Goal: Information Seeking & Learning: Learn about a topic

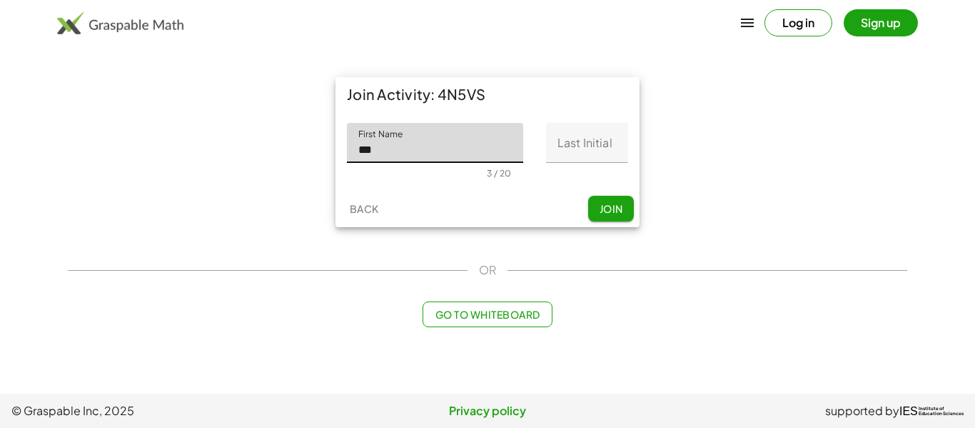
type input "***"
click at [585, 156] on input "Last Initial" at bounding box center [587, 143] width 82 height 40
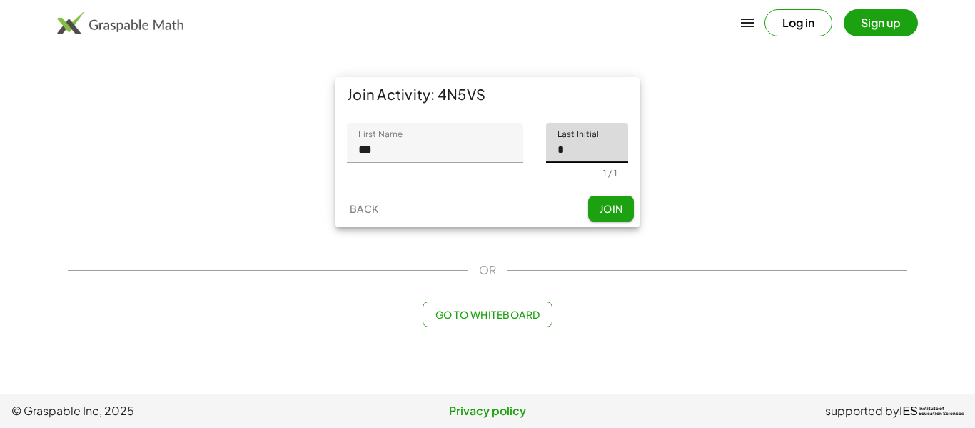
type input "*"
click at [606, 206] on span "Join" at bounding box center [611, 208] width 24 height 13
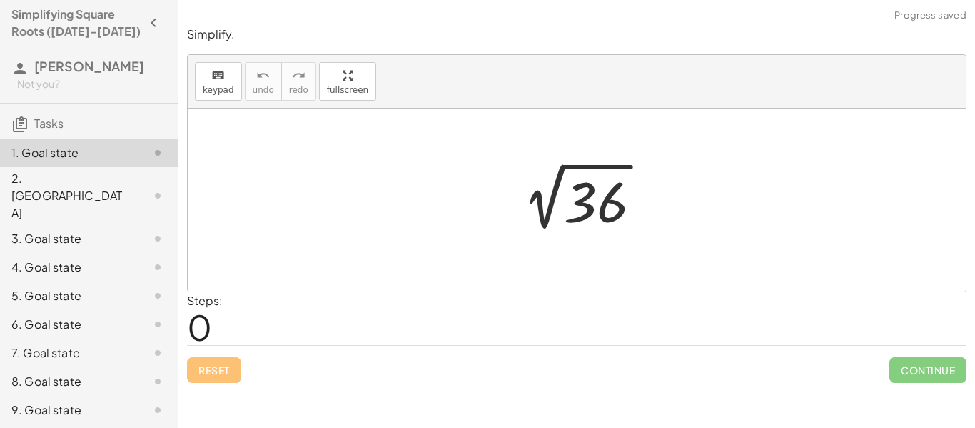
click at [302, 321] on div "Steps: 0" at bounding box center [577, 318] width 780 height 53
click at [211, 332] on span "0" at bounding box center [199, 327] width 25 height 44
click at [203, 94] on span "keypad" at bounding box center [218, 90] width 31 height 10
click at [228, 330] on div "Steps: 0" at bounding box center [577, 318] width 780 height 53
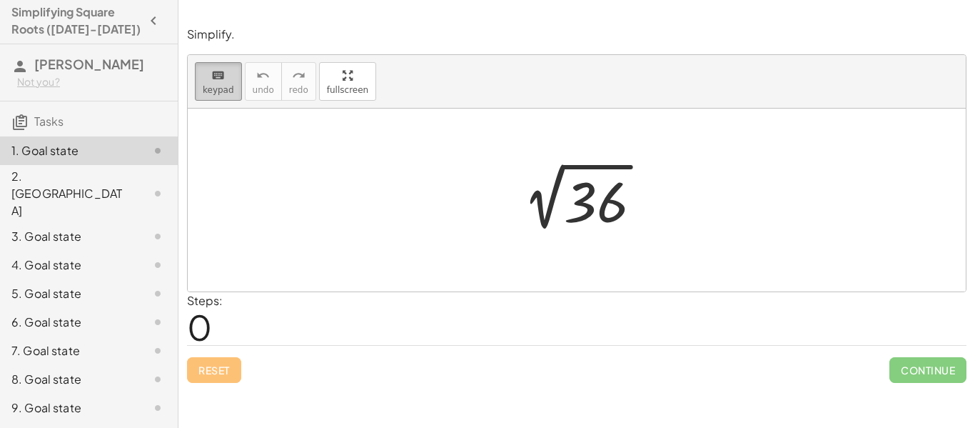
click at [225, 79] on div "keyboard" at bounding box center [218, 74] width 31 height 17
drag, startPoint x: 351, startPoint y: 163, endPoint x: 357, endPoint y: 193, distance: 29.8
click at [357, 193] on div at bounding box center [577, 200] width 778 height 183
click at [578, 203] on div at bounding box center [582, 200] width 156 height 72
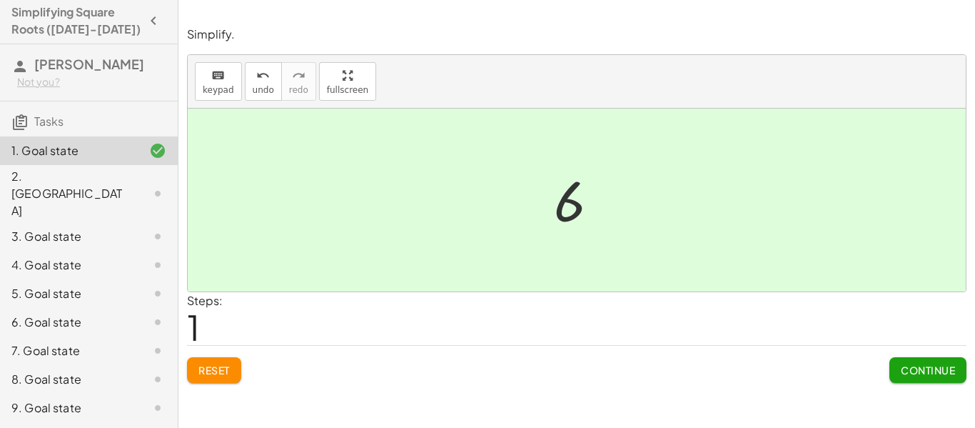
click at [558, 191] on div at bounding box center [582, 200] width 71 height 71
click at [564, 196] on div at bounding box center [582, 200] width 71 height 71
click at [235, 89] on button "keyboard keypad" at bounding box center [218, 81] width 47 height 39
click at [229, 88] on span "keypad" at bounding box center [218, 90] width 31 height 10
click at [27, 178] on div "2. [GEOGRAPHIC_DATA]" at bounding box center [68, 193] width 115 height 51
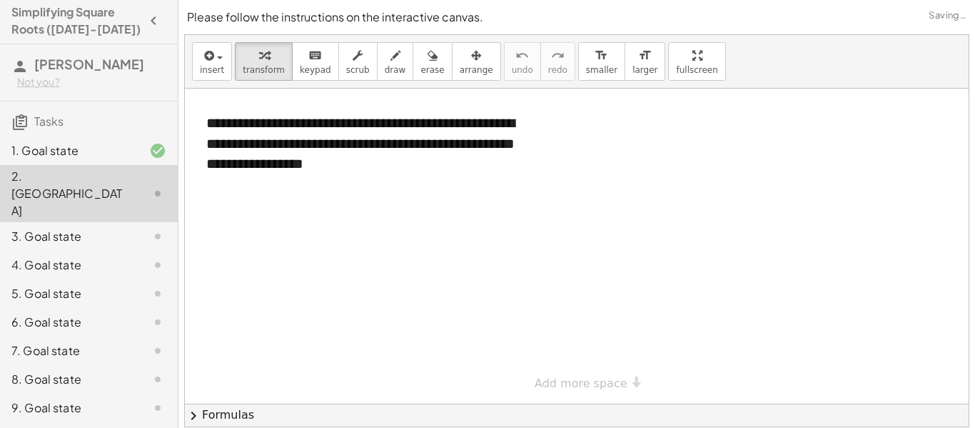
click at [52, 228] on div "3. Goal state" at bounding box center [68, 236] width 115 height 17
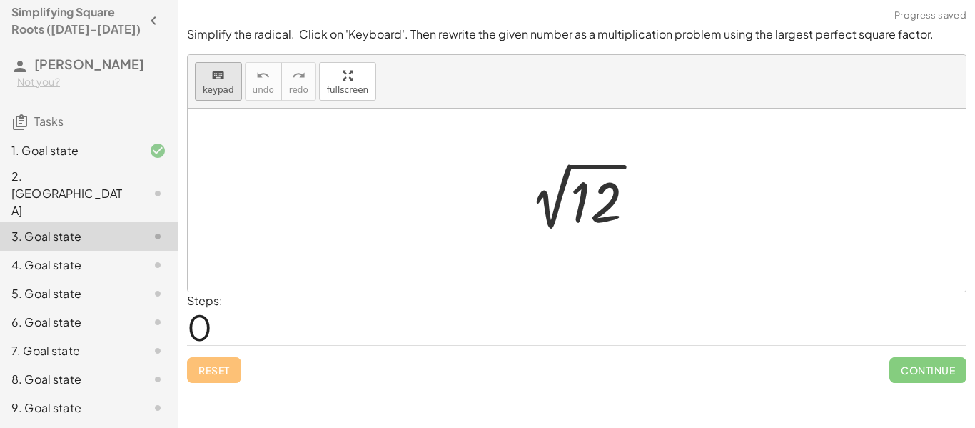
click at [229, 68] on div "keyboard" at bounding box center [218, 74] width 31 height 17
click at [226, 79] on div "keyboard" at bounding box center [218, 74] width 31 height 17
click at [223, 79] on icon "keyboard" at bounding box center [218, 75] width 14 height 17
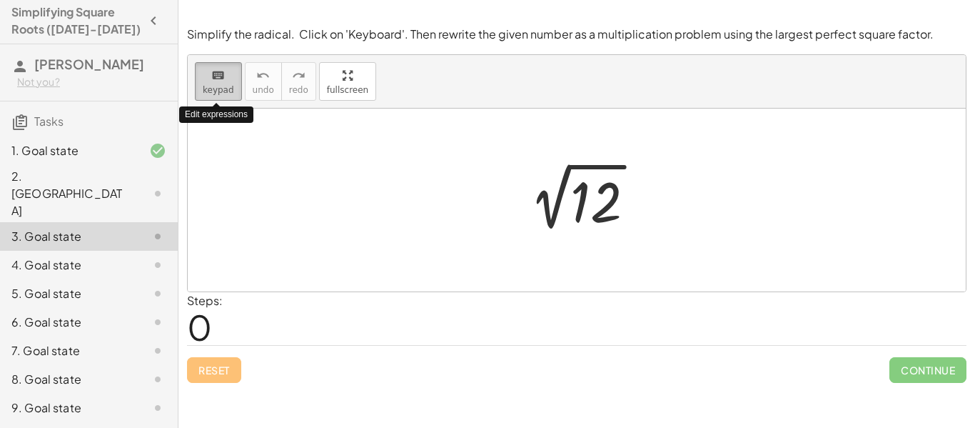
click at [223, 79] on icon "keyboard" at bounding box center [218, 75] width 14 height 17
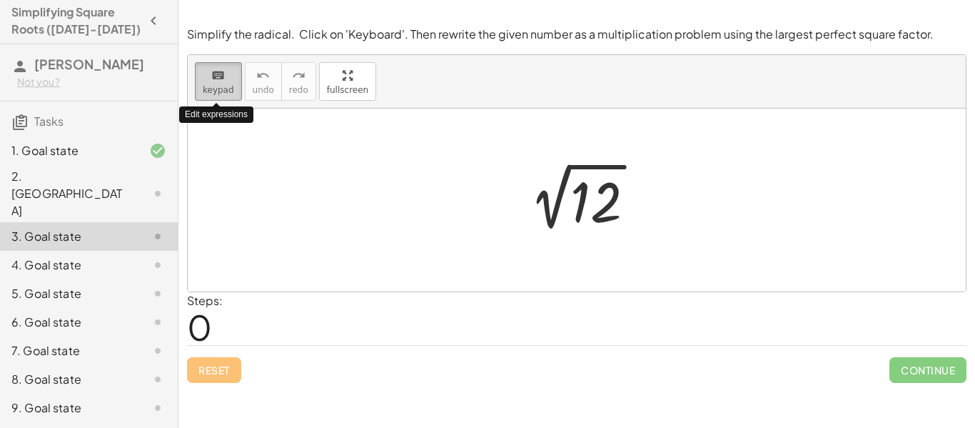
click at [216, 92] on span "keypad" at bounding box center [218, 90] width 31 height 10
click at [553, 216] on div at bounding box center [581, 200] width 143 height 72
click at [228, 86] on span "keypad" at bounding box center [218, 90] width 31 height 10
click at [248, 330] on div "Steps: 0" at bounding box center [577, 318] width 780 height 53
click at [199, 335] on span "0" at bounding box center [199, 327] width 25 height 44
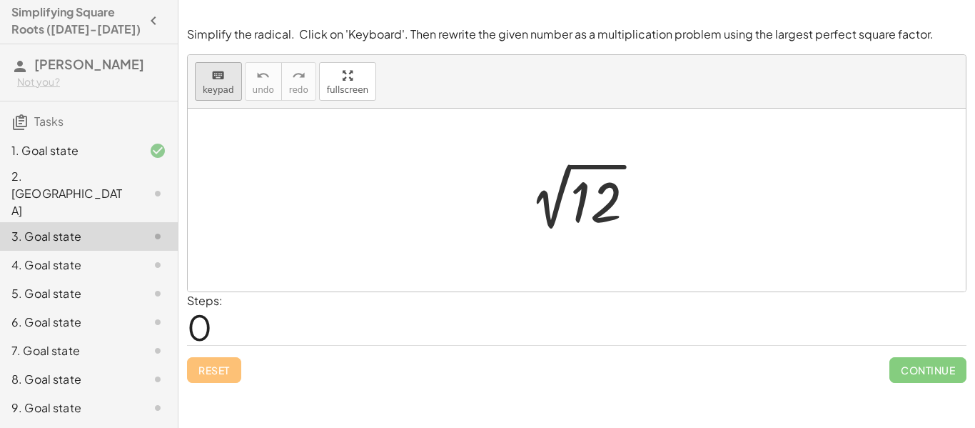
click at [218, 79] on icon "keyboard" at bounding box center [218, 75] width 14 height 17
click at [206, 75] on div "keyboard" at bounding box center [218, 74] width 31 height 17
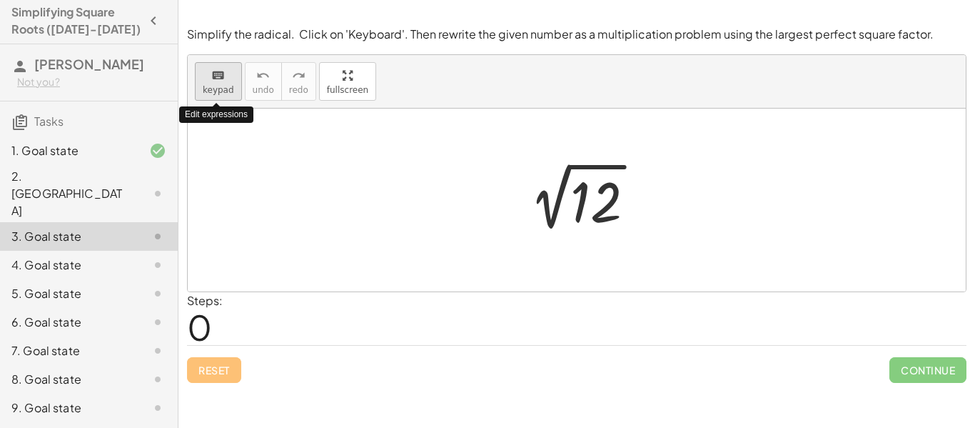
click at [206, 75] on div "keyboard" at bounding box center [218, 74] width 31 height 17
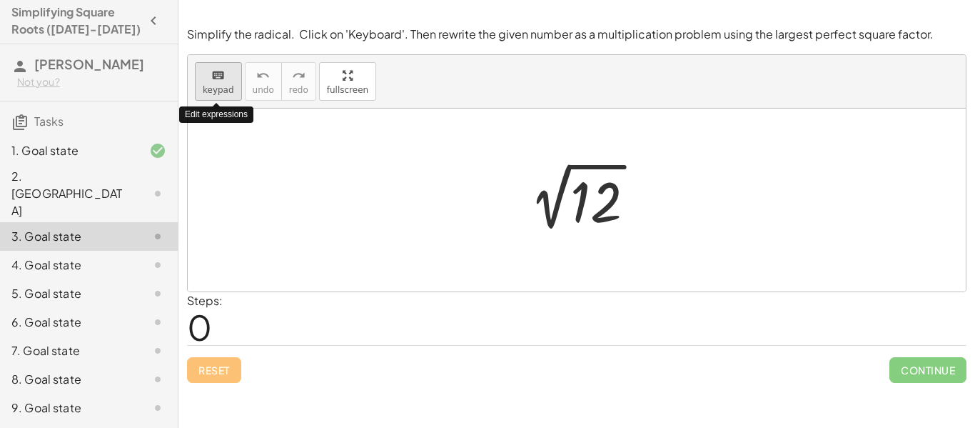
click at [206, 75] on div "keyboard" at bounding box center [218, 74] width 31 height 17
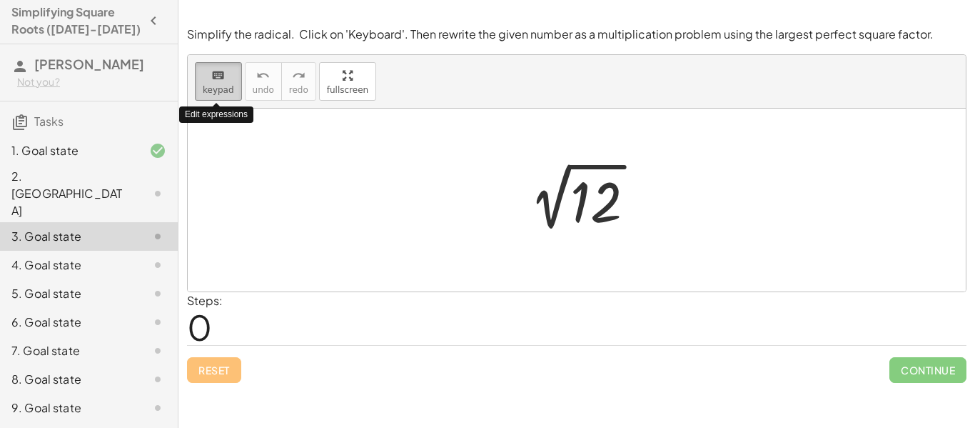
click at [206, 75] on div "keyboard" at bounding box center [218, 74] width 31 height 17
click at [203, 76] on div "keyboard" at bounding box center [218, 74] width 31 height 17
click at [42, 183] on div "2. [GEOGRAPHIC_DATA]" at bounding box center [68, 193] width 115 height 51
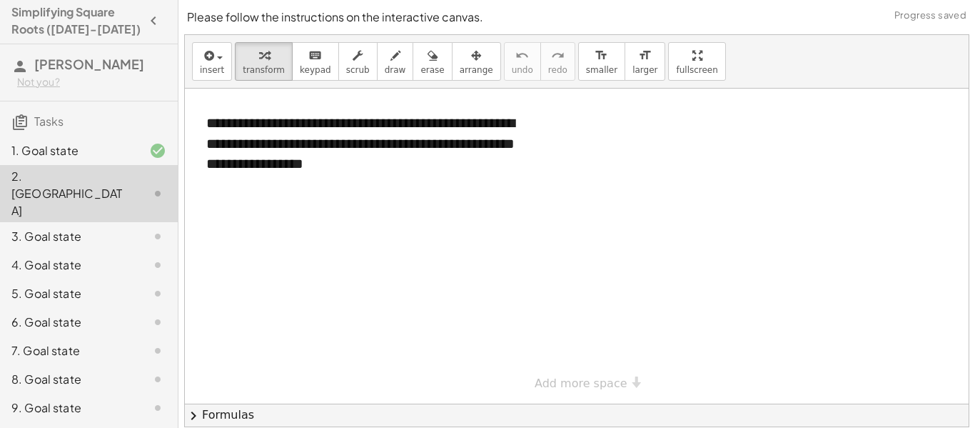
click at [33, 150] on div "1. Goal state" at bounding box center [68, 150] width 115 height 17
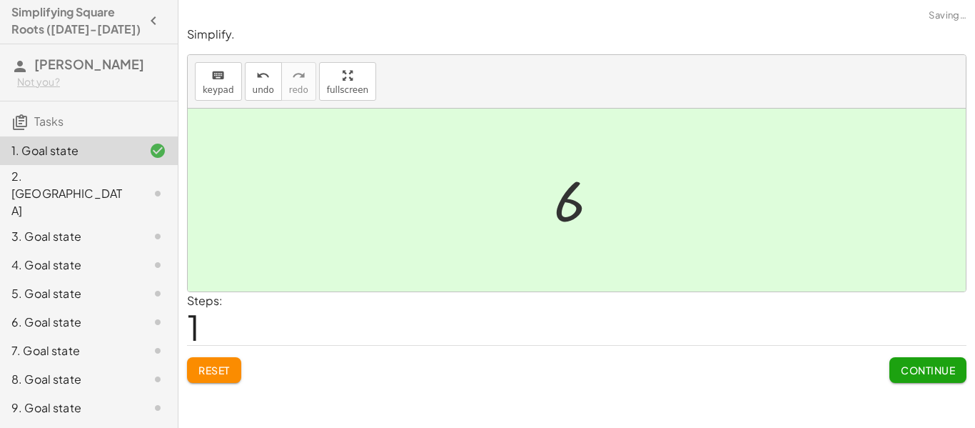
click at [928, 365] on span "Continue" at bounding box center [928, 369] width 54 height 13
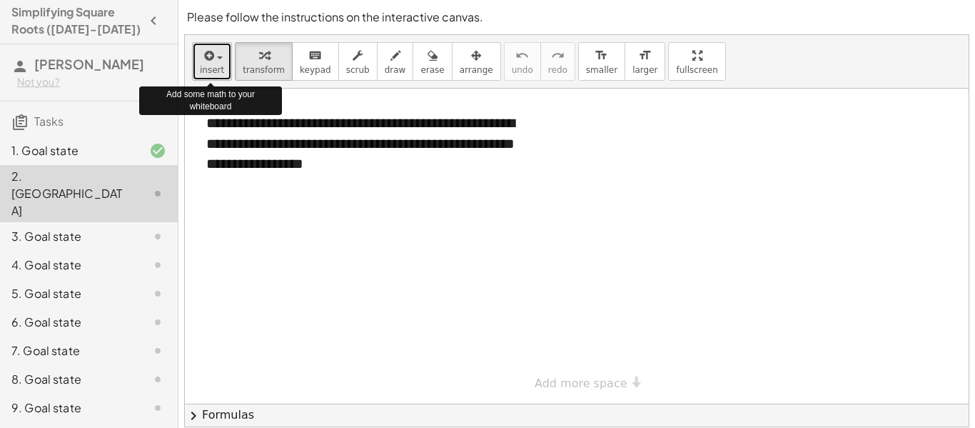
click at [214, 57] on span "button" at bounding box center [215, 57] width 3 height 10
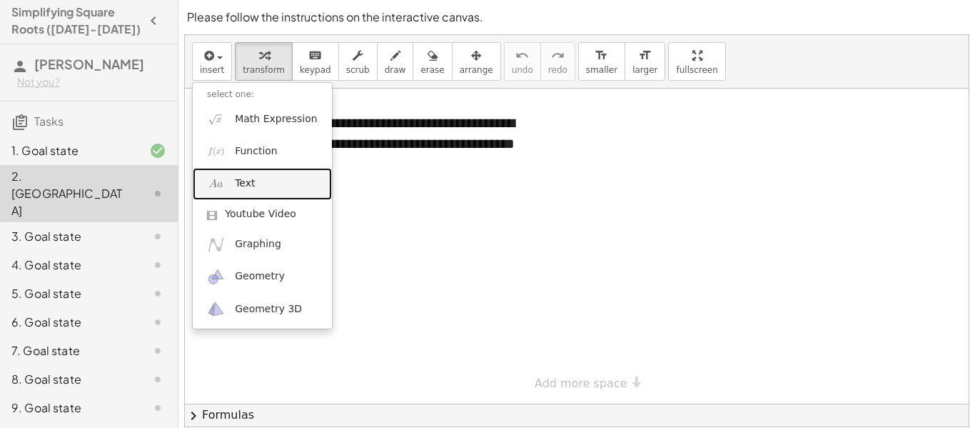
click at [244, 181] on span "Text" at bounding box center [245, 183] width 20 height 14
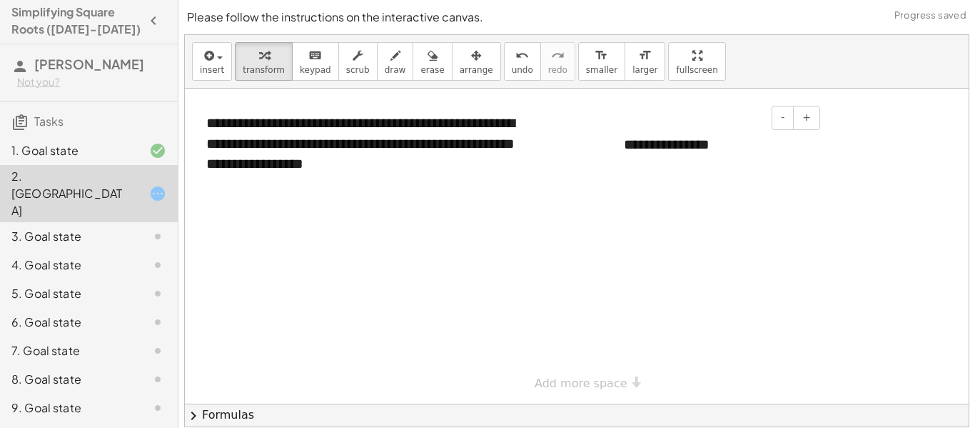
click at [645, 141] on div "**********" at bounding box center [717, 144] width 214 height 49
click at [709, 143] on div "**********" at bounding box center [717, 144] width 214 height 49
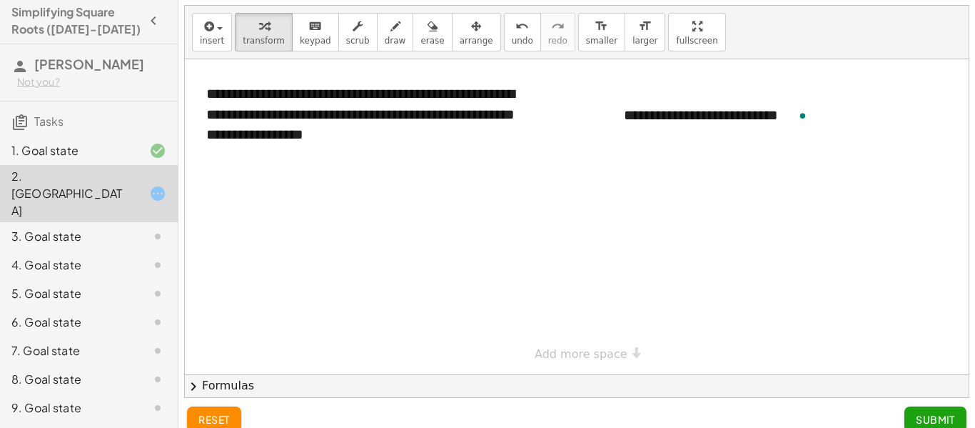
scroll to position [45, 0]
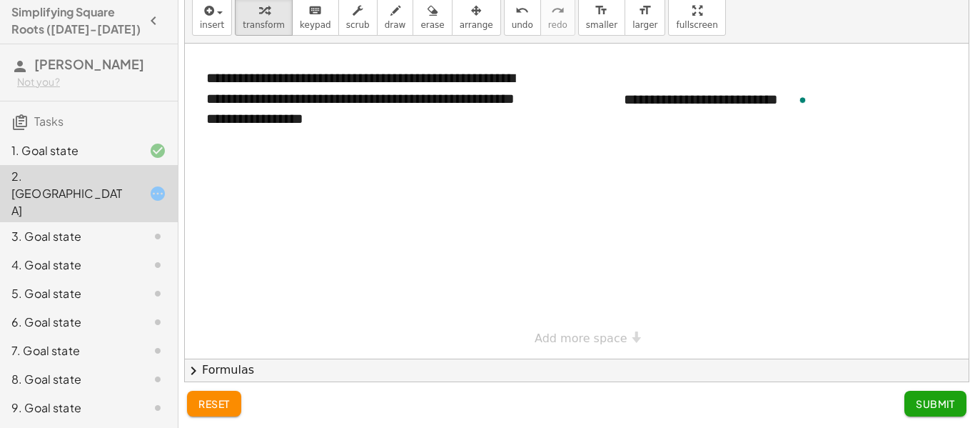
click at [936, 410] on button "Submit" at bounding box center [935, 403] width 62 height 26
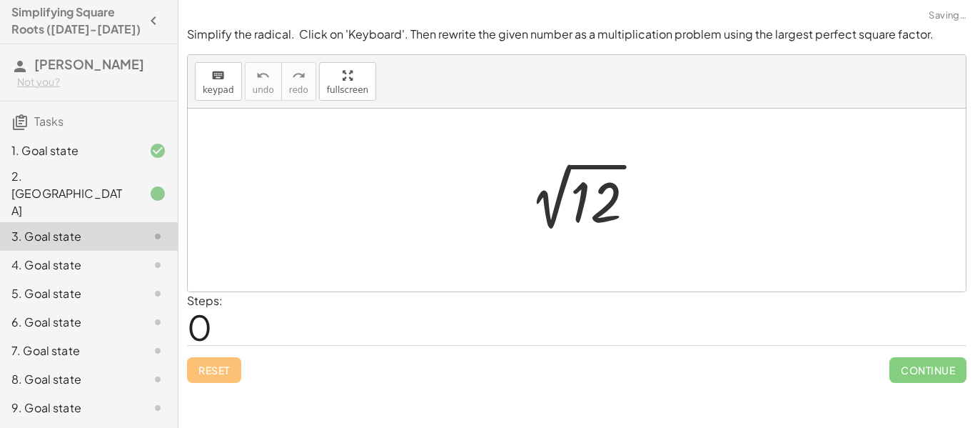
scroll to position [0, 0]
click at [211, 79] on icon "keyboard" at bounding box center [218, 75] width 14 height 17
click at [218, 75] on icon "keyboard" at bounding box center [218, 75] width 14 height 17
click at [216, 92] on span "keypad" at bounding box center [218, 90] width 31 height 10
click at [204, 90] on span "keypad" at bounding box center [218, 90] width 31 height 10
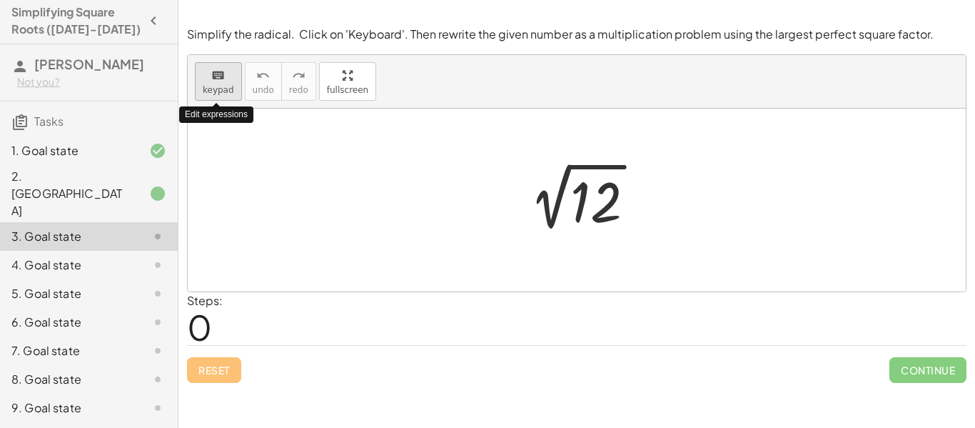
click at [204, 90] on span "keypad" at bounding box center [218, 90] width 31 height 10
click at [222, 81] on icon "keyboard" at bounding box center [218, 75] width 14 height 17
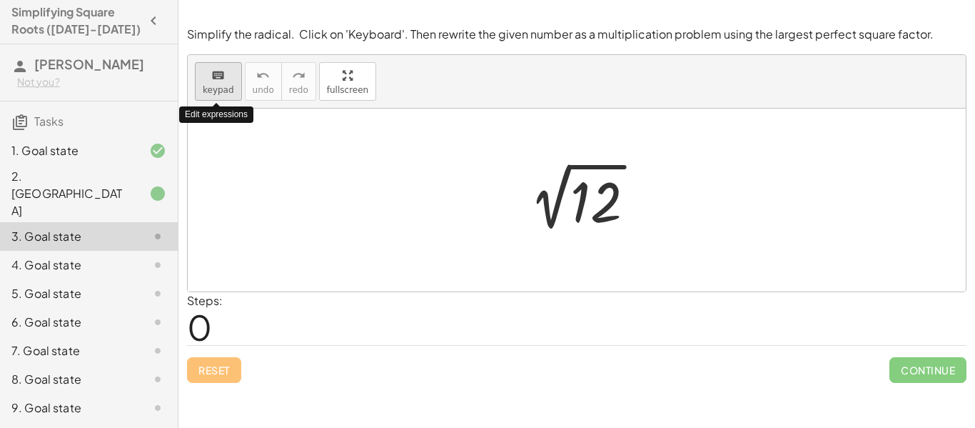
click at [221, 81] on icon "keyboard" at bounding box center [218, 75] width 14 height 17
click at [201, 74] on button "keyboard keypad" at bounding box center [218, 81] width 47 height 39
click at [208, 79] on div "keyboard" at bounding box center [218, 74] width 31 height 17
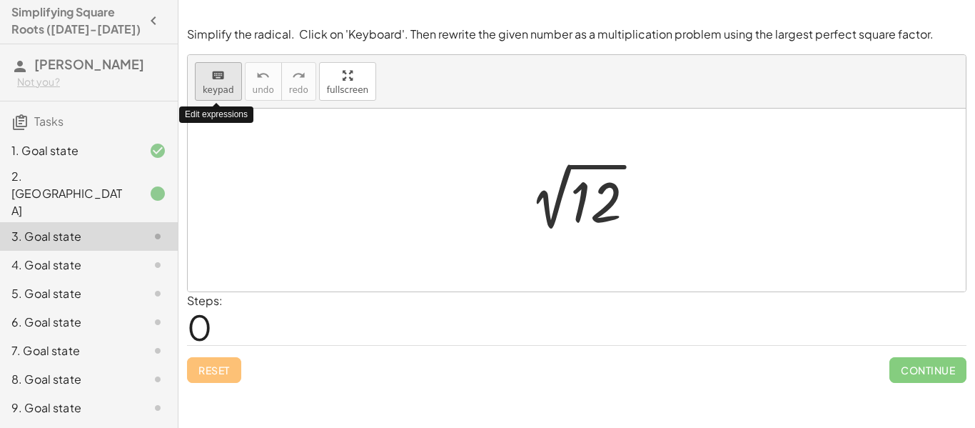
click at [208, 79] on div "keyboard" at bounding box center [218, 74] width 31 height 17
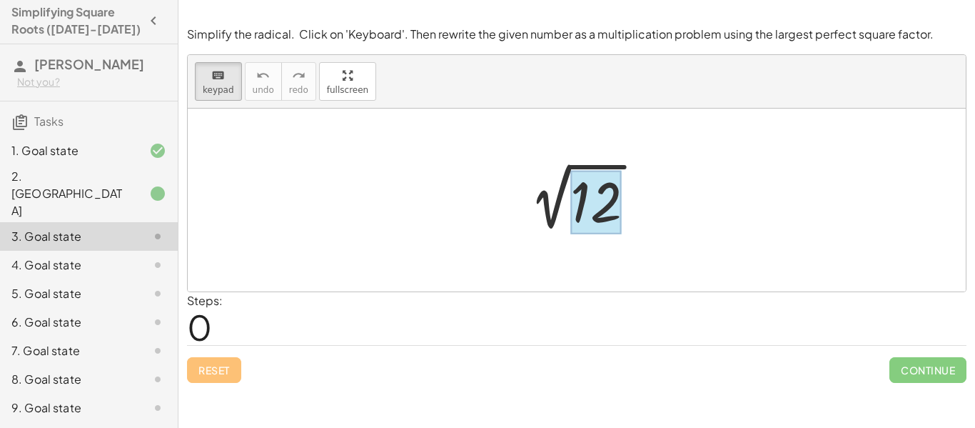
click at [588, 201] on div at bounding box center [595, 203] width 51 height 64
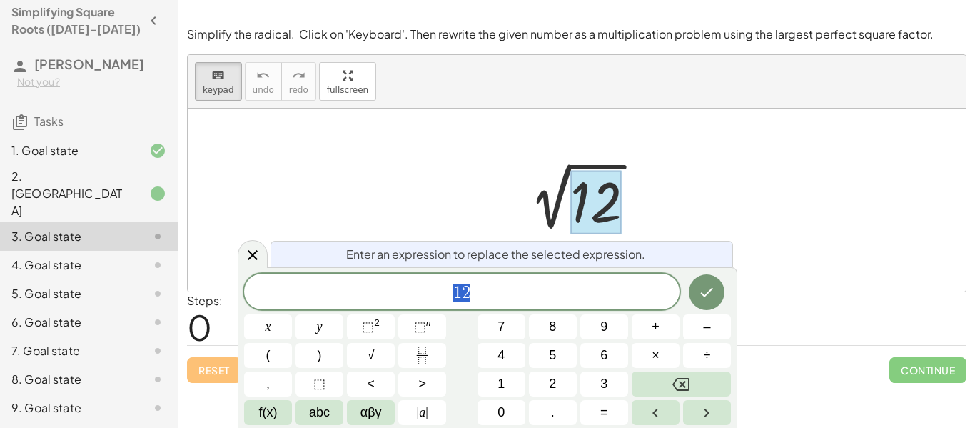
scroll to position [1, 0]
click at [477, 291] on span "1 2" at bounding box center [461, 293] width 435 height 20
click at [645, 354] on button "×" at bounding box center [656, 355] width 48 height 25
click at [598, 384] on button "3" at bounding box center [604, 383] width 48 height 25
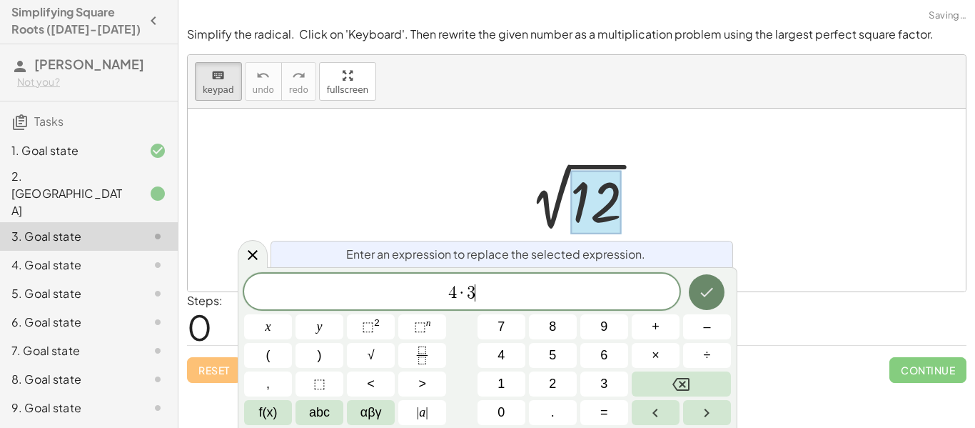
click at [707, 294] on icon "Done" at bounding box center [706, 291] width 17 height 17
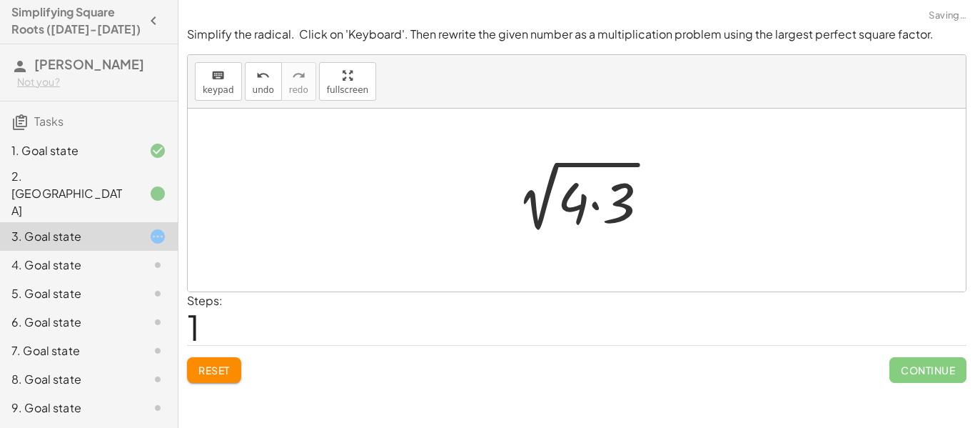
click at [602, 197] on div at bounding box center [583, 200] width 170 height 74
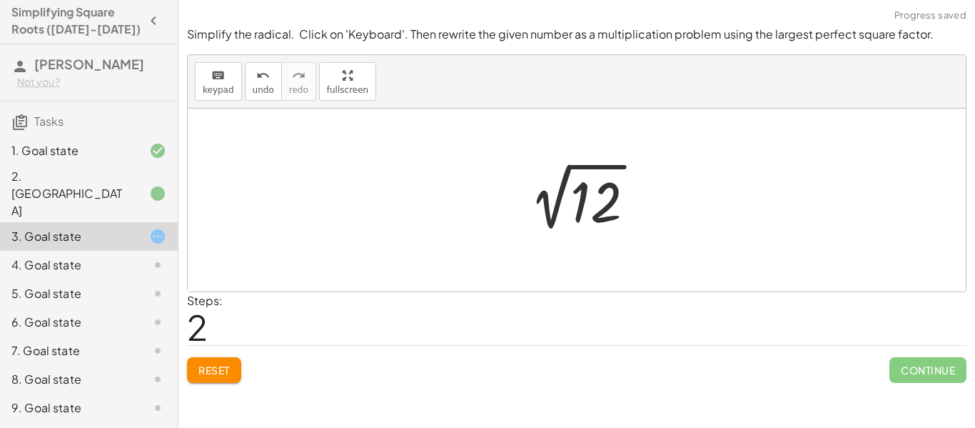
click at [595, 206] on div at bounding box center [581, 200] width 143 height 72
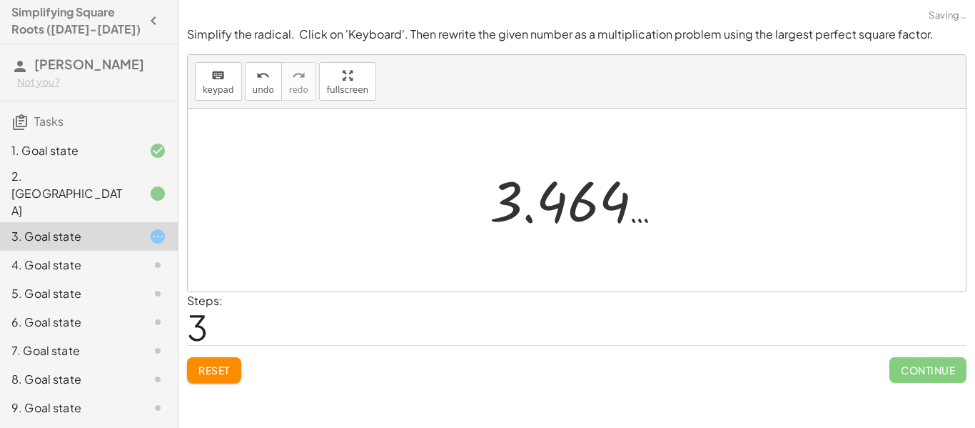
click at [577, 203] on div at bounding box center [582, 200] width 199 height 71
click at [577, 205] on div at bounding box center [582, 200] width 199 height 71
click at [553, 205] on div at bounding box center [582, 200] width 199 height 71
click at [231, 85] on span "keypad" at bounding box center [218, 90] width 31 height 10
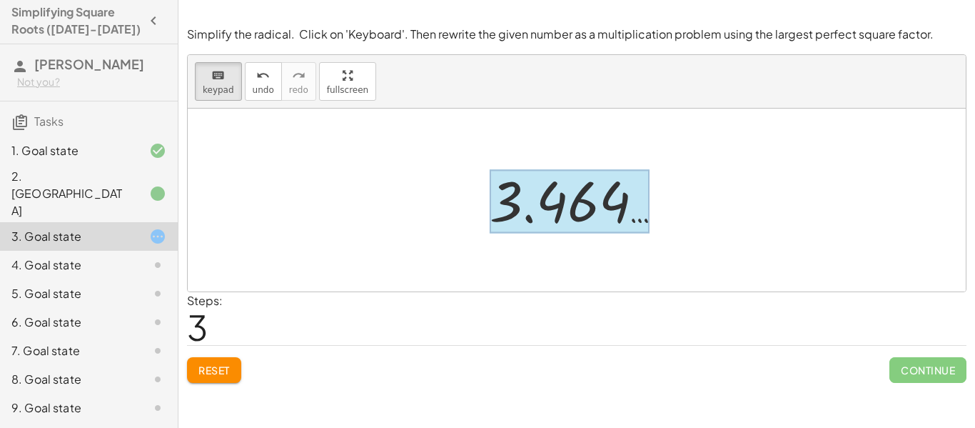
click at [558, 207] on div at bounding box center [570, 202] width 160 height 64
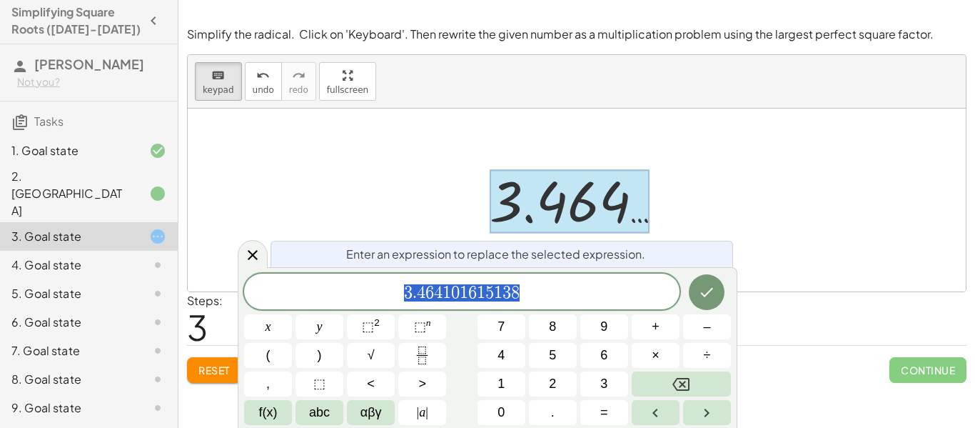
scroll to position [2, 0]
click at [536, 290] on span "3 . 4 6 4 1 0 1 6 1 5 1 3 8 ​" at bounding box center [461, 293] width 435 height 20
click at [540, 375] on button "2" at bounding box center [553, 383] width 48 height 25
click at [375, 355] on button "√" at bounding box center [371, 355] width 48 height 25
click at [601, 383] on span "3" at bounding box center [603, 383] width 7 height 19
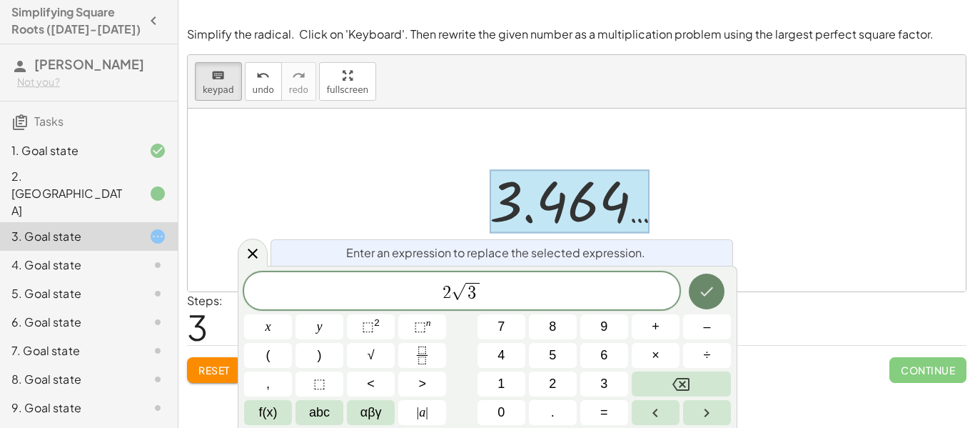
click at [710, 295] on icon "Done" at bounding box center [706, 291] width 17 height 17
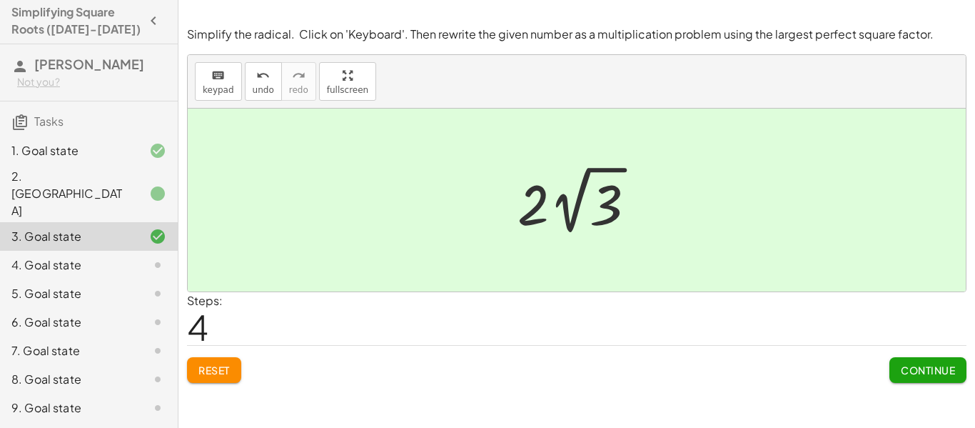
click at [206, 368] on span "Reset" at bounding box center [213, 369] width 31 height 13
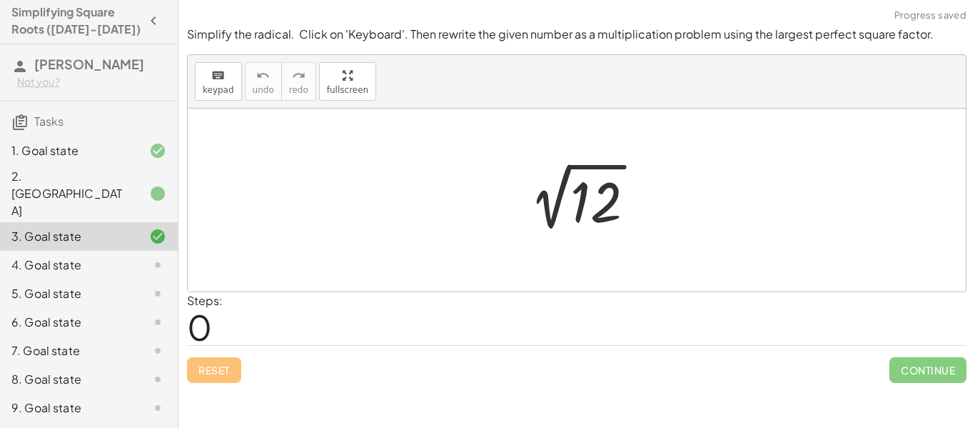
click at [582, 206] on div at bounding box center [581, 200] width 143 height 72
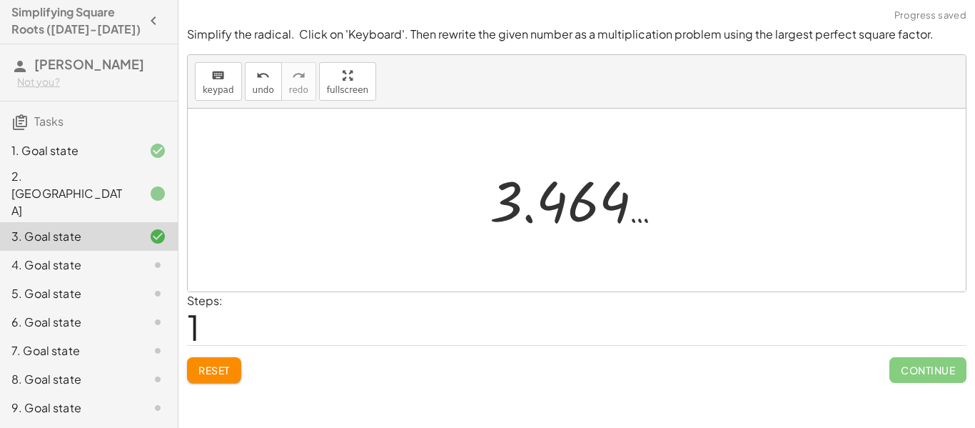
click at [216, 362] on button "Reset" at bounding box center [214, 370] width 54 height 26
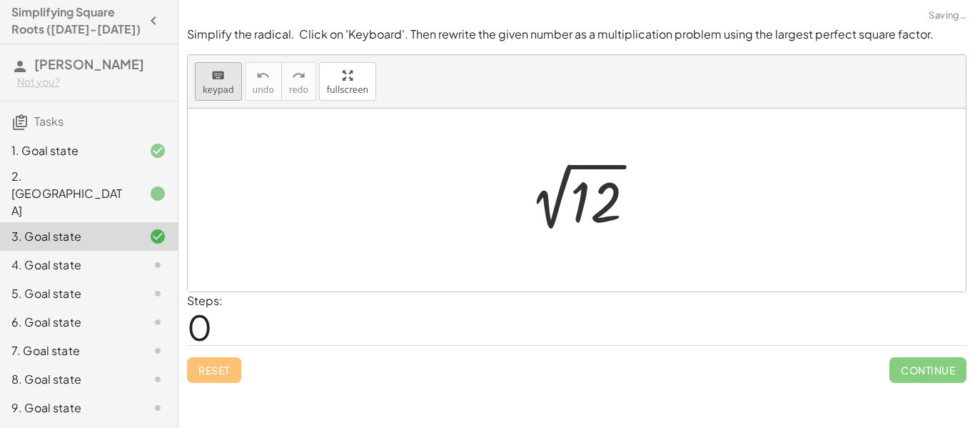
click at [208, 74] on div "keyboard" at bounding box center [218, 74] width 31 height 17
click at [578, 193] on div at bounding box center [595, 203] width 51 height 64
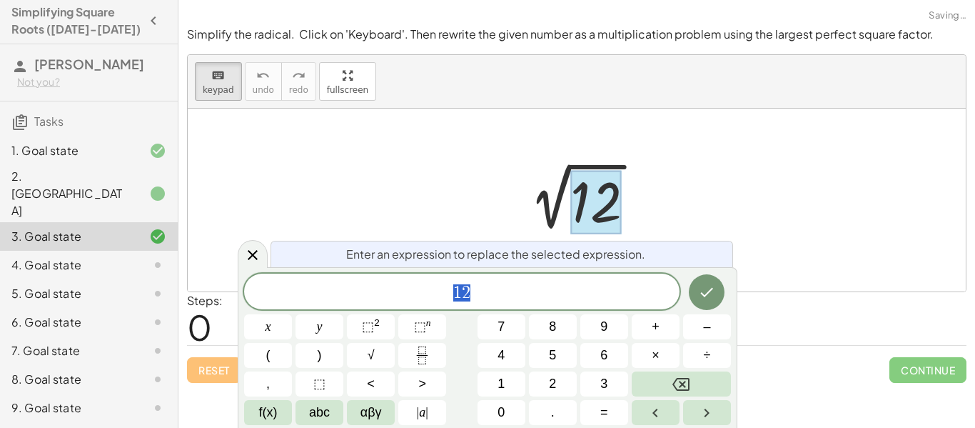
scroll to position [3, 0]
click at [545, 383] on button "2" at bounding box center [553, 383] width 48 height 25
click at [384, 354] on button "√" at bounding box center [371, 355] width 48 height 25
click at [619, 388] on button "3" at bounding box center [604, 383] width 48 height 25
click at [718, 291] on button "Done" at bounding box center [707, 291] width 36 height 36
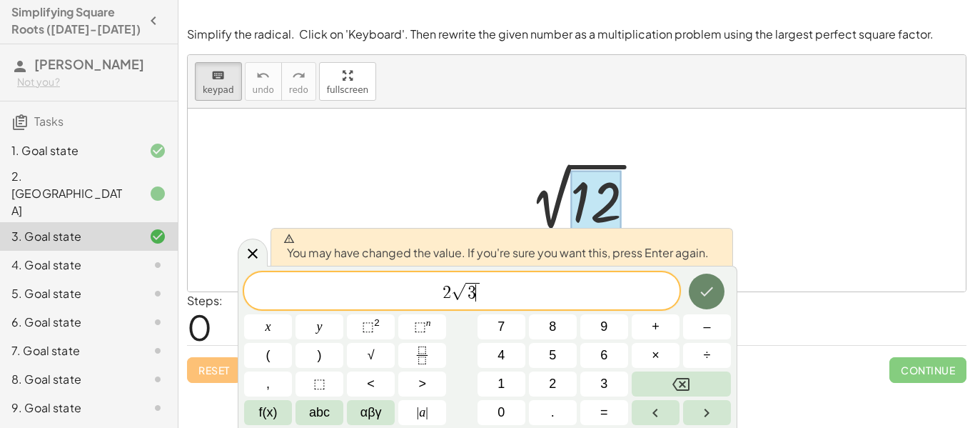
click at [722, 298] on button "Done" at bounding box center [707, 291] width 36 height 36
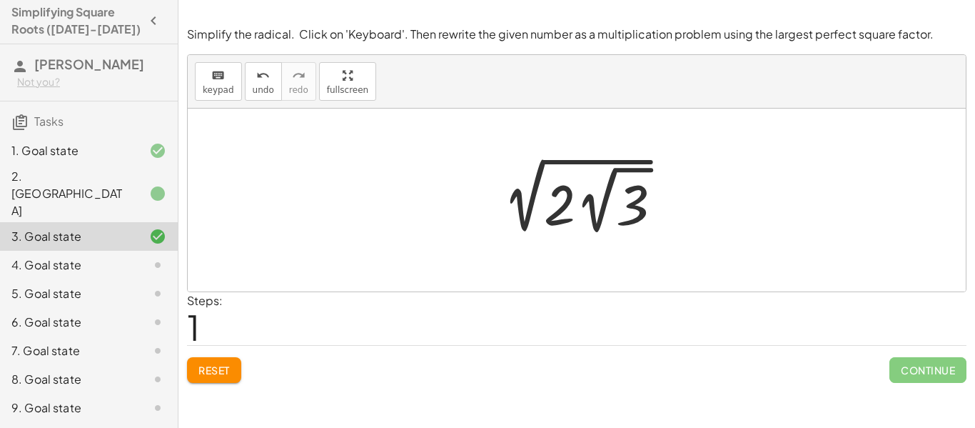
click at [230, 367] on span "Reset" at bounding box center [213, 369] width 31 height 13
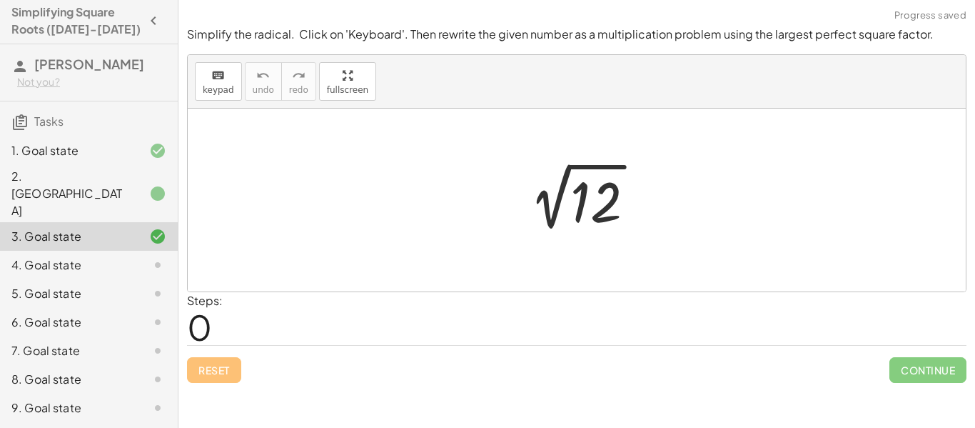
click at [580, 206] on div at bounding box center [581, 200] width 143 height 72
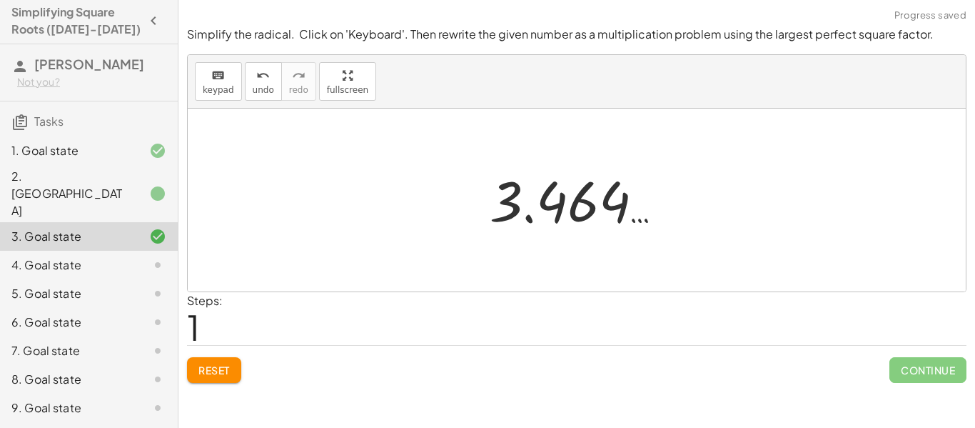
click at [215, 375] on span "Reset" at bounding box center [213, 369] width 31 height 13
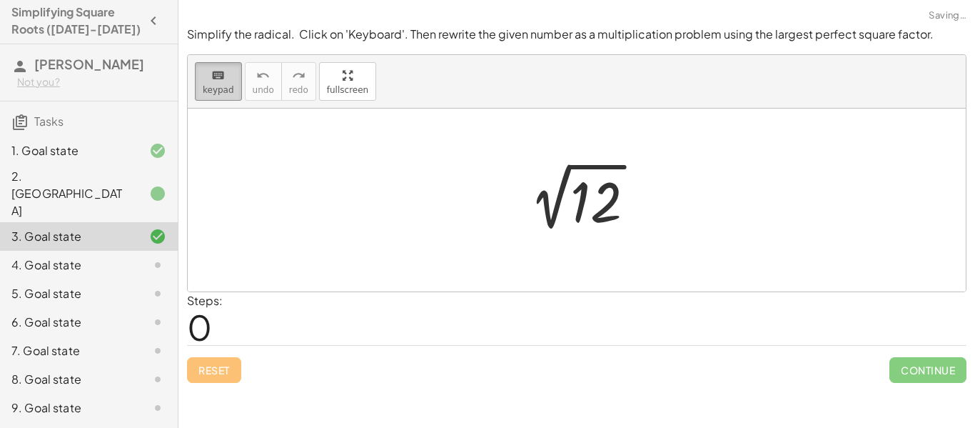
click at [211, 82] on icon "keyboard" at bounding box center [218, 75] width 14 height 17
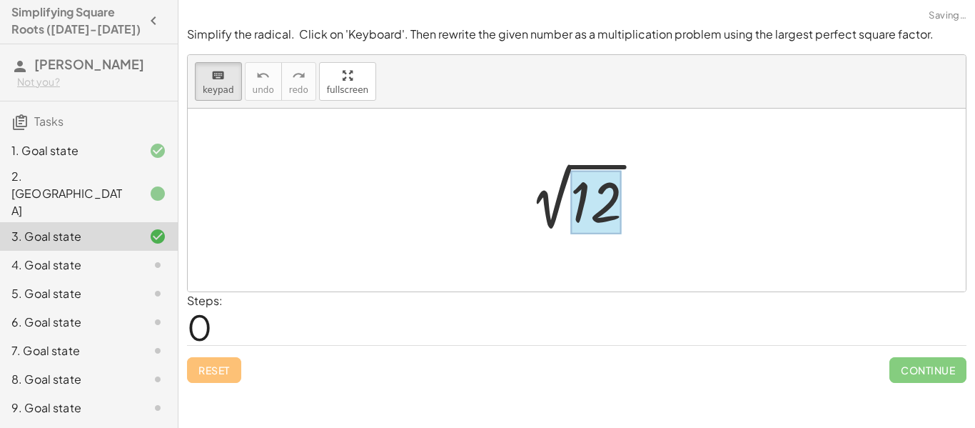
click at [607, 190] on div at bounding box center [595, 203] width 51 height 64
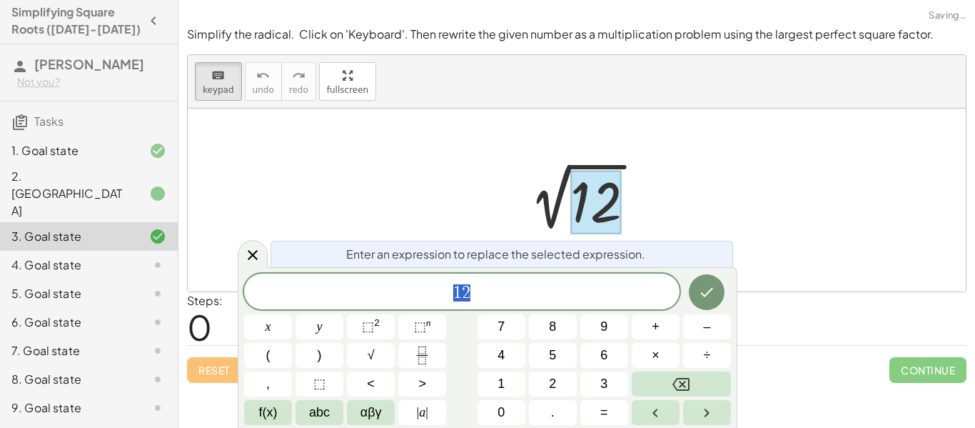
scroll to position [4, 0]
click at [557, 385] on button "2" at bounding box center [553, 383] width 48 height 25
click at [369, 350] on span "√" at bounding box center [371, 354] width 7 height 19
click at [592, 383] on button "3" at bounding box center [604, 383] width 48 height 25
click at [711, 283] on icon "Done" at bounding box center [706, 291] width 17 height 17
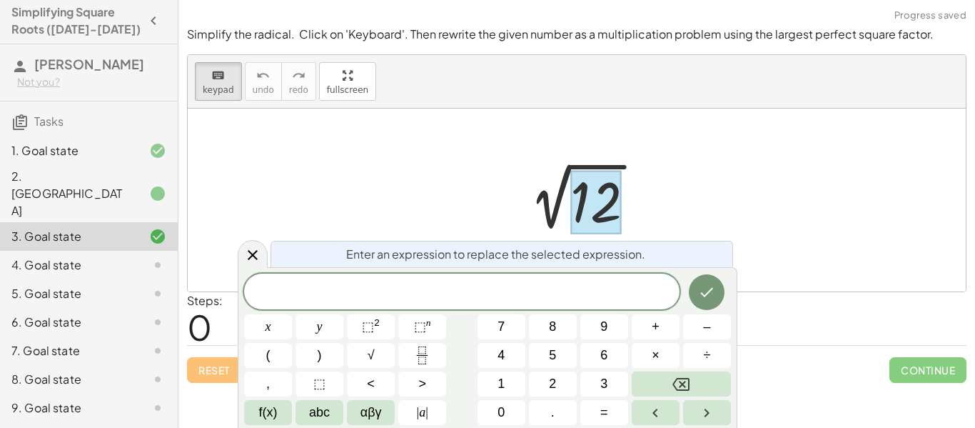
scroll to position [4, 0]
click at [658, 355] on span "×" at bounding box center [656, 354] width 8 height 19
click at [605, 380] on span "3" at bounding box center [603, 383] width 7 height 19
click at [702, 296] on icon "Done" at bounding box center [706, 291] width 17 height 17
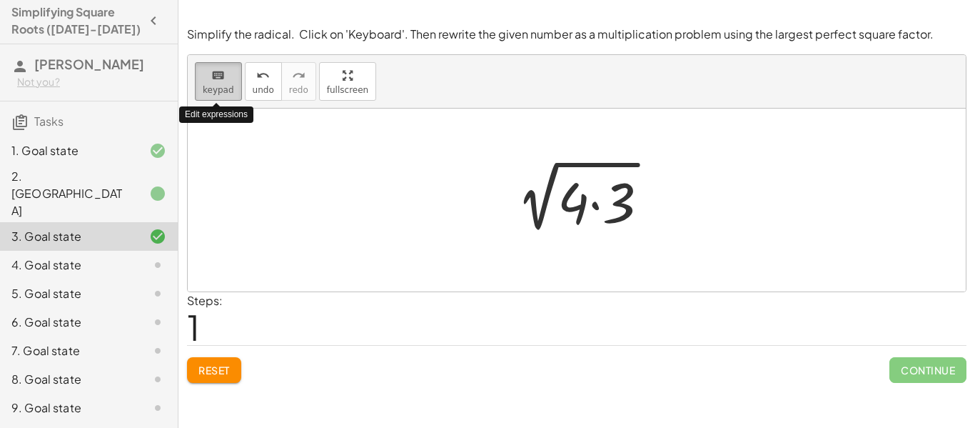
click at [213, 76] on icon "keyboard" at bounding box center [218, 75] width 14 height 17
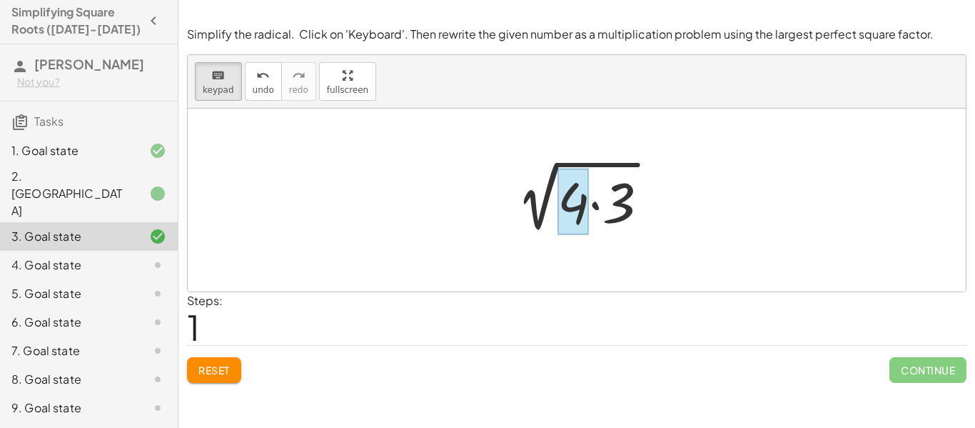
click at [579, 208] on div at bounding box center [573, 201] width 31 height 66
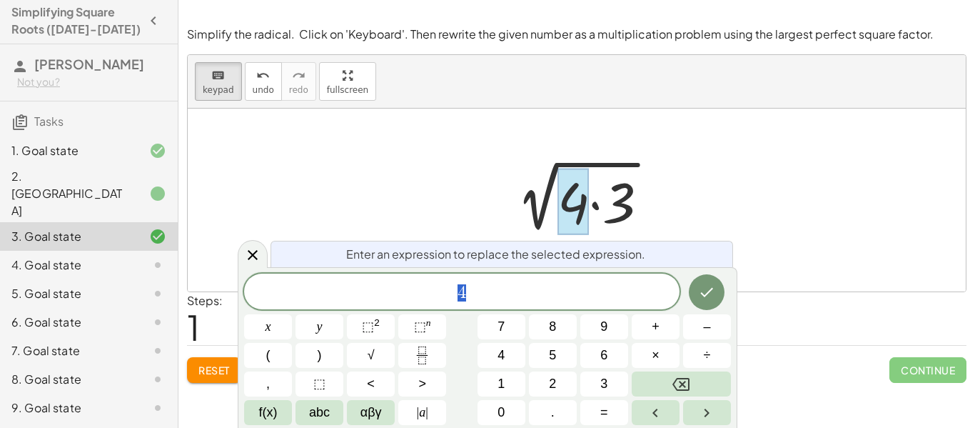
scroll to position [5, 0]
click at [482, 291] on span "4 ​" at bounding box center [461, 293] width 435 height 20
click at [358, 353] on button "√" at bounding box center [371, 355] width 48 height 25
click at [543, 382] on button "2" at bounding box center [553, 383] width 48 height 25
click at [706, 298] on icon "Done" at bounding box center [706, 291] width 17 height 17
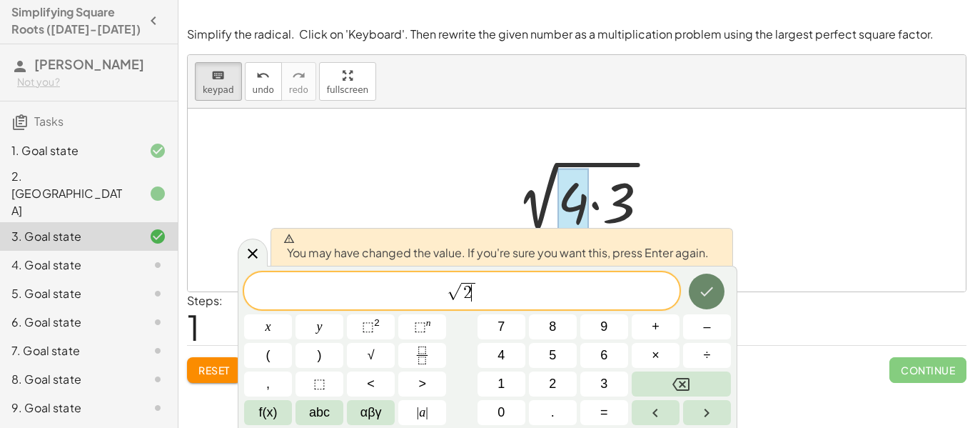
click at [705, 299] on icon "Done" at bounding box center [706, 291] width 17 height 17
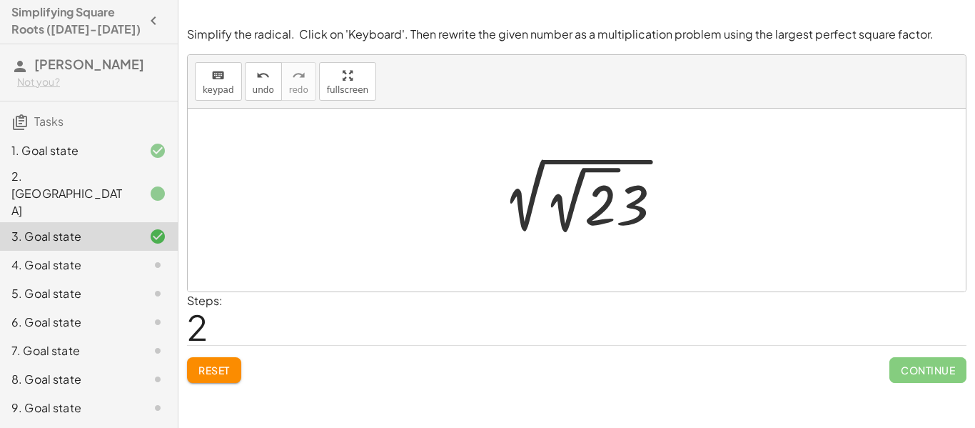
click at [219, 368] on span "Reset" at bounding box center [213, 369] width 31 height 13
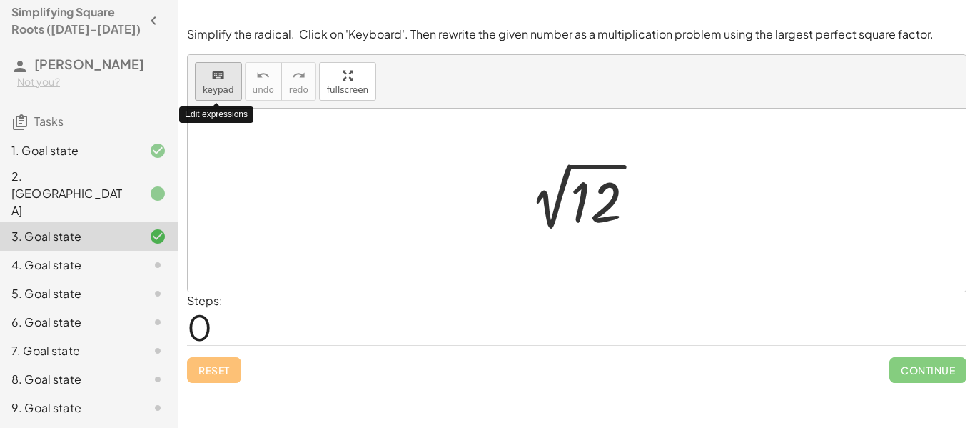
click at [228, 88] on span "keypad" at bounding box center [218, 90] width 31 height 10
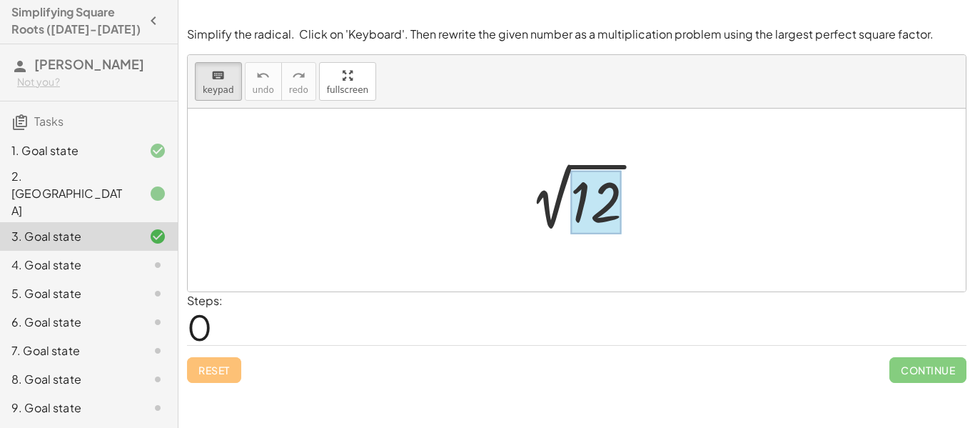
click at [592, 205] on div at bounding box center [595, 203] width 51 height 64
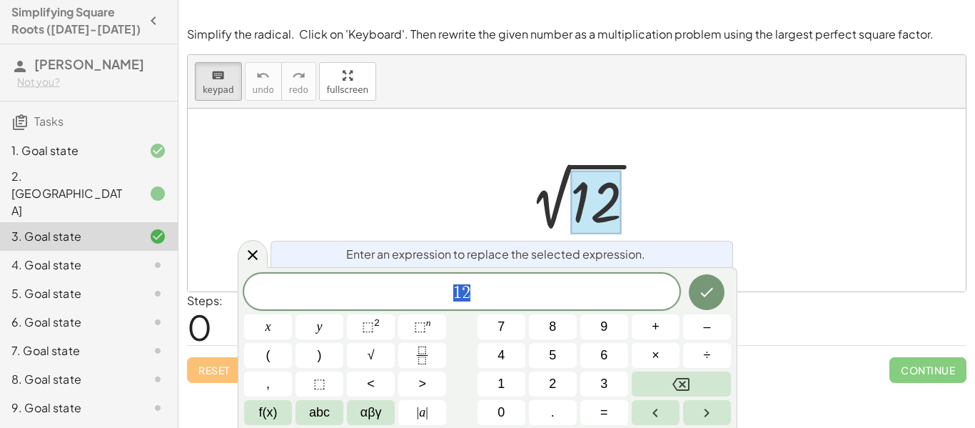
scroll to position [6, 0]
click at [510, 349] on button "4" at bounding box center [502, 355] width 48 height 25
click at [648, 360] on button "×" at bounding box center [656, 355] width 48 height 25
click at [614, 380] on button "3" at bounding box center [604, 383] width 48 height 25
click at [715, 288] on icon "Done" at bounding box center [706, 291] width 17 height 17
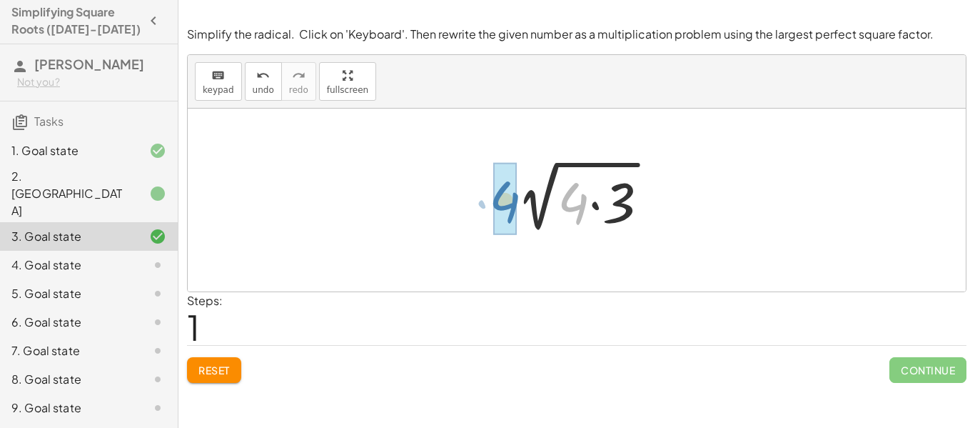
drag, startPoint x: 578, startPoint y: 209, endPoint x: 508, endPoint y: 208, distance: 70.0
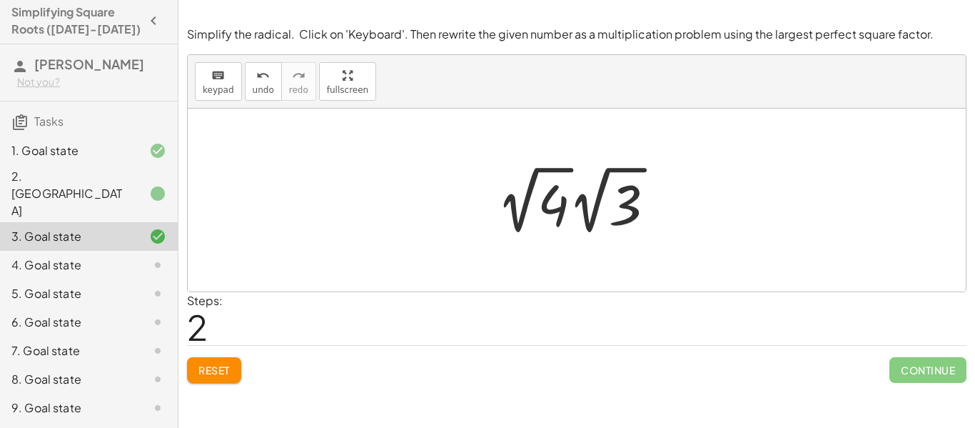
click at [549, 209] on div at bounding box center [582, 200] width 184 height 79
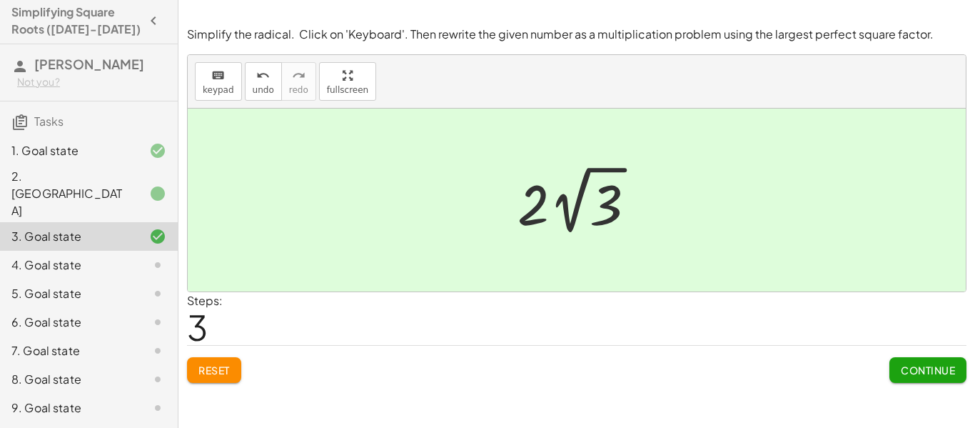
click at [930, 371] on span "Continue" at bounding box center [928, 369] width 54 height 13
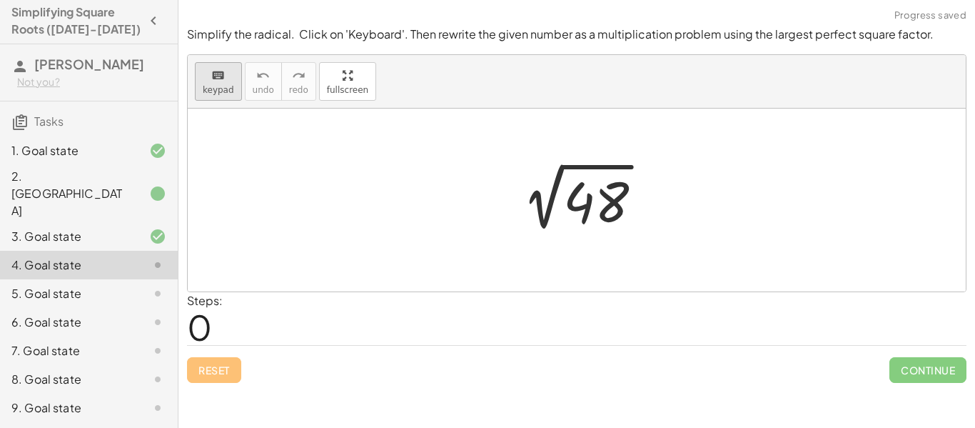
click at [231, 80] on div "keyboard" at bounding box center [218, 74] width 31 height 17
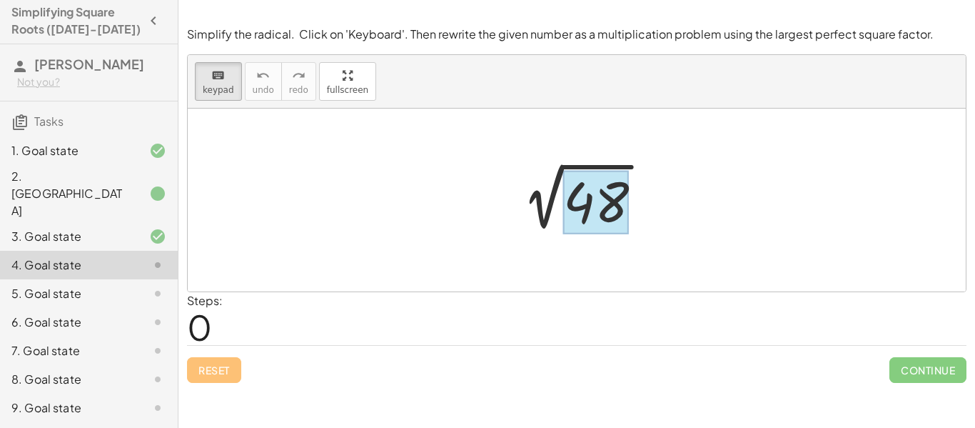
click at [582, 194] on div at bounding box center [596, 203] width 66 height 64
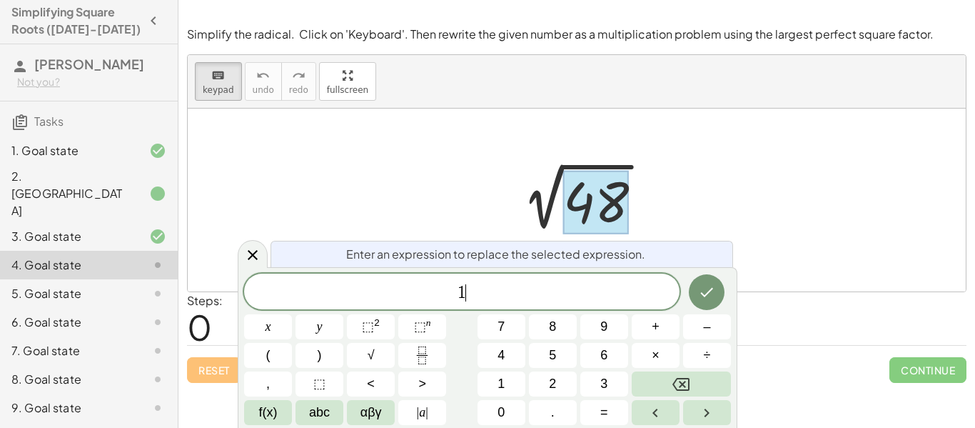
scroll to position [8, 0]
click at [652, 356] on span "×" at bounding box center [656, 354] width 8 height 19
click at [493, 355] on button "4" at bounding box center [502, 355] width 48 height 25
click at [710, 293] on icon "Done" at bounding box center [706, 291] width 17 height 17
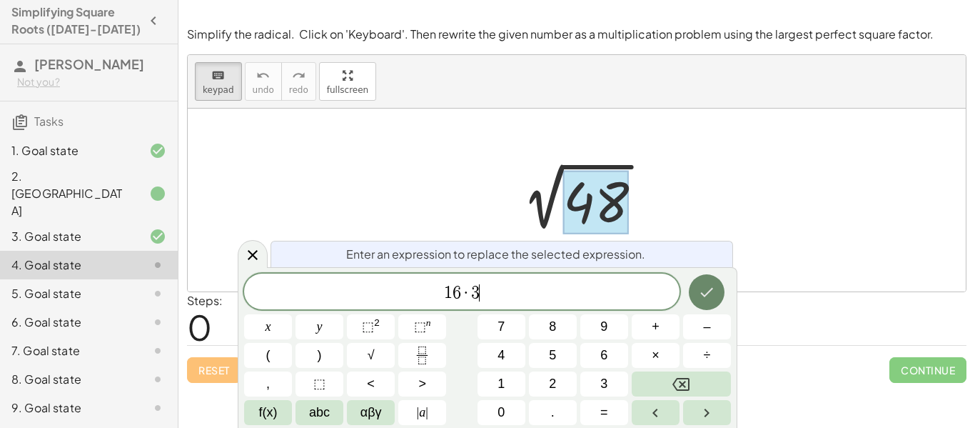
click at [710, 288] on icon "Done" at bounding box center [706, 291] width 17 height 17
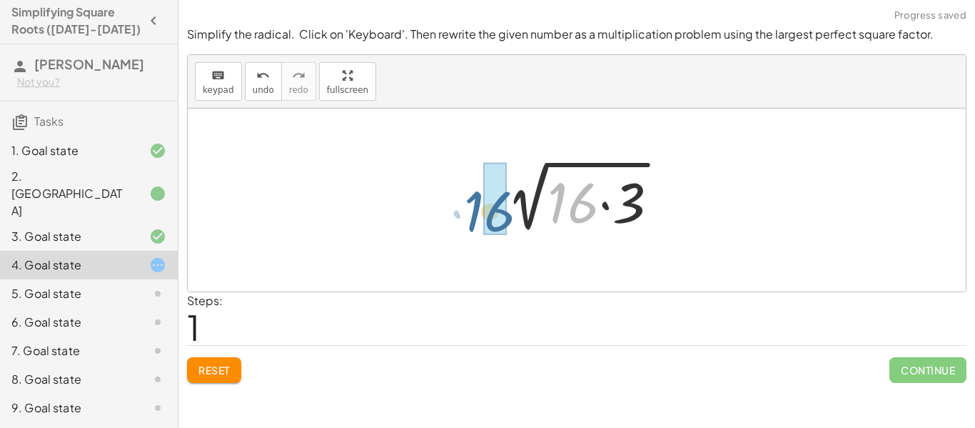
drag, startPoint x: 587, startPoint y: 216, endPoint x: 503, endPoint y: 223, distance: 85.2
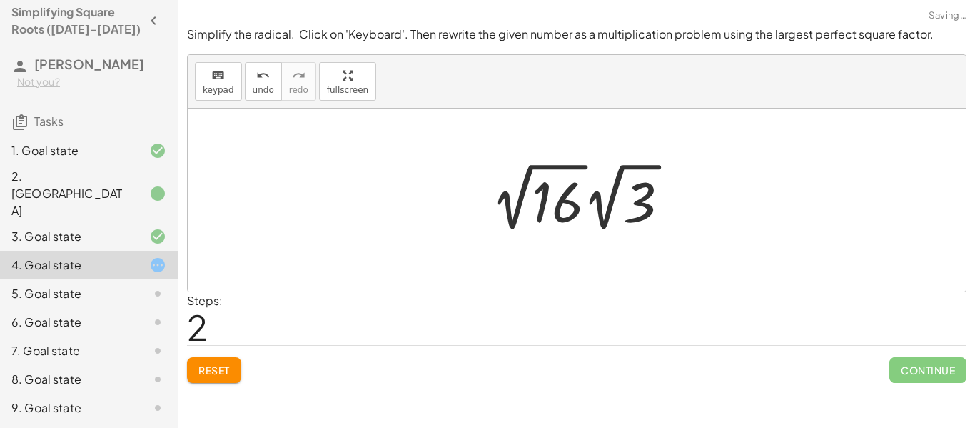
click at [551, 204] on div at bounding box center [586, 197] width 204 height 79
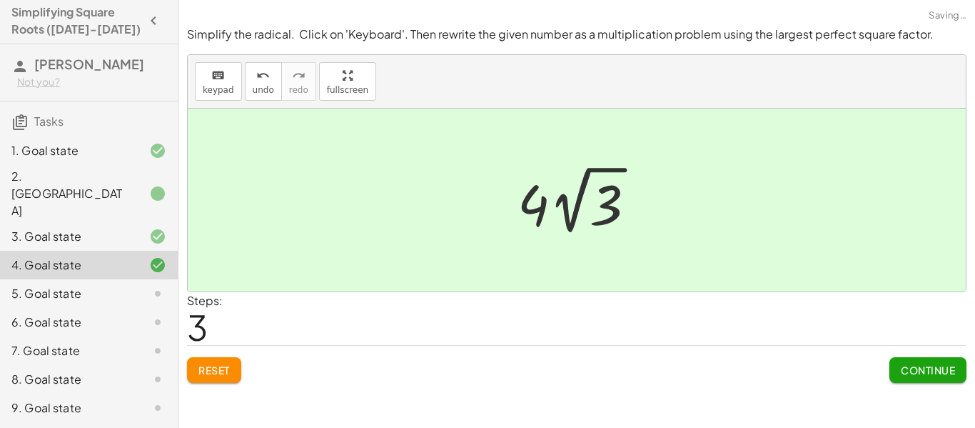
click at [910, 367] on span "Continue" at bounding box center [928, 369] width 54 height 13
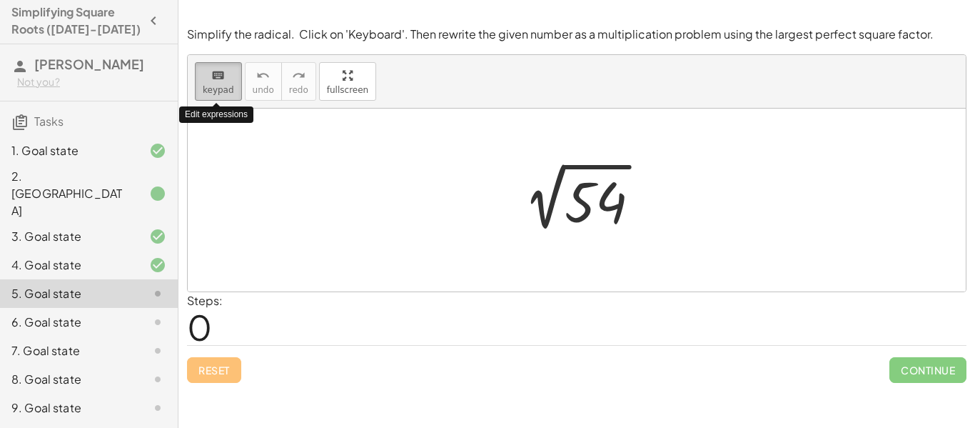
click at [215, 76] on icon "keyboard" at bounding box center [218, 75] width 14 height 17
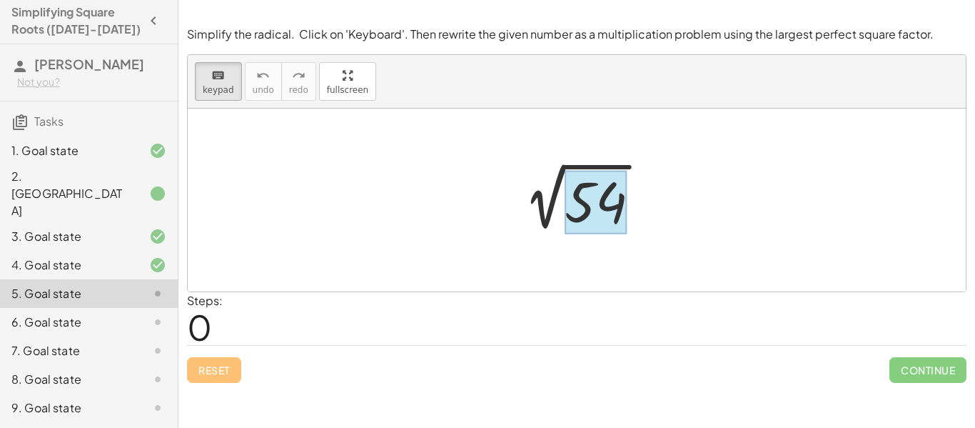
click at [588, 201] on div at bounding box center [596, 203] width 62 height 64
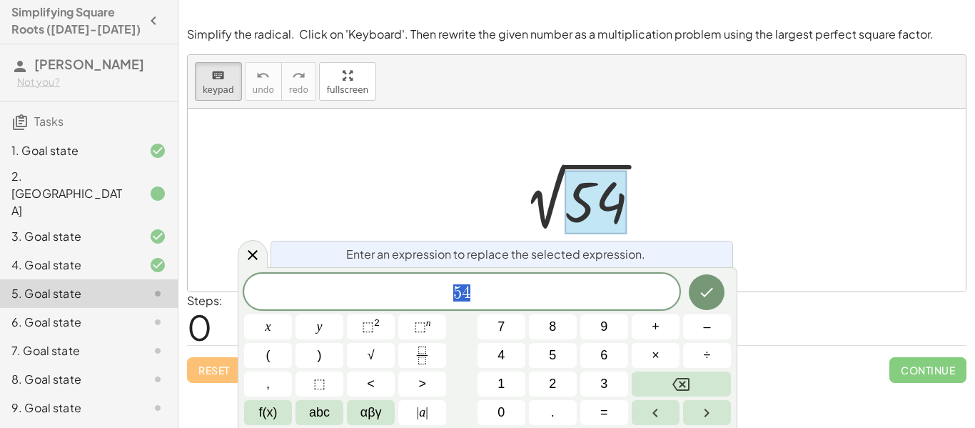
scroll to position [10, 0]
click at [642, 349] on button "×" at bounding box center [656, 355] width 48 height 25
click at [619, 351] on button "6" at bounding box center [604, 355] width 48 height 25
click at [709, 293] on icon "Done" at bounding box center [706, 291] width 17 height 17
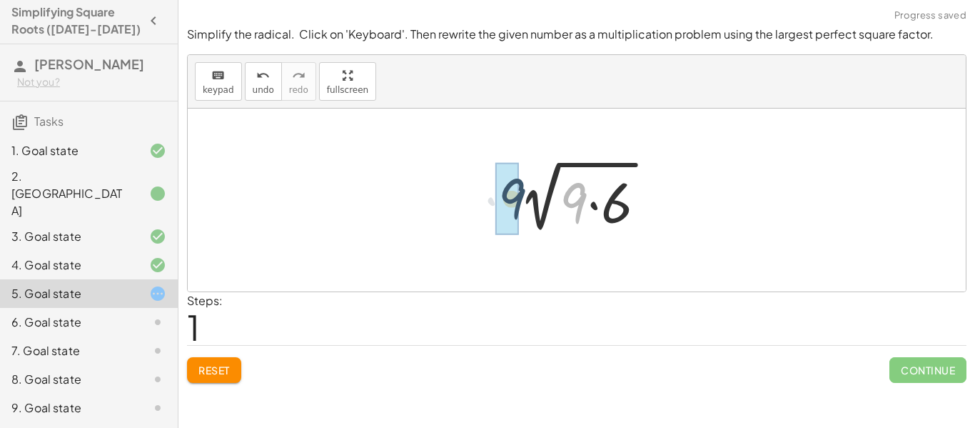
drag, startPoint x: 572, startPoint y: 203, endPoint x: 499, endPoint y: 198, distance: 73.0
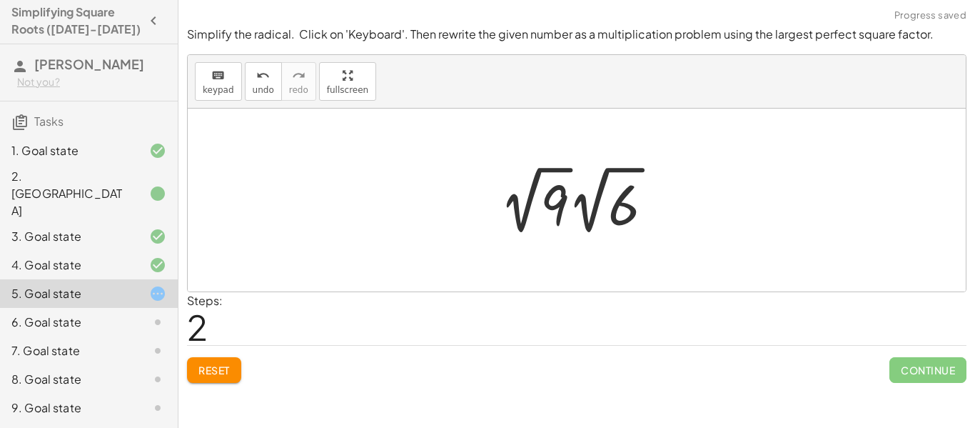
click at [551, 197] on div at bounding box center [583, 200] width 180 height 79
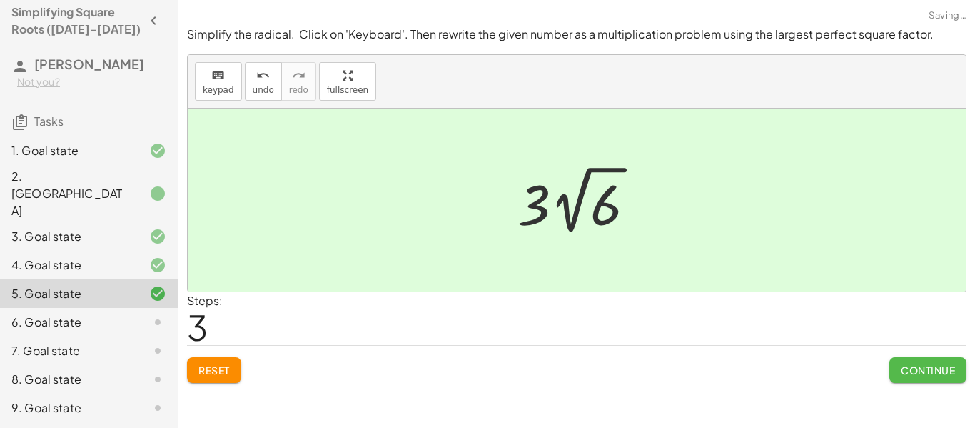
click at [926, 375] on span "Continue" at bounding box center [928, 369] width 54 height 13
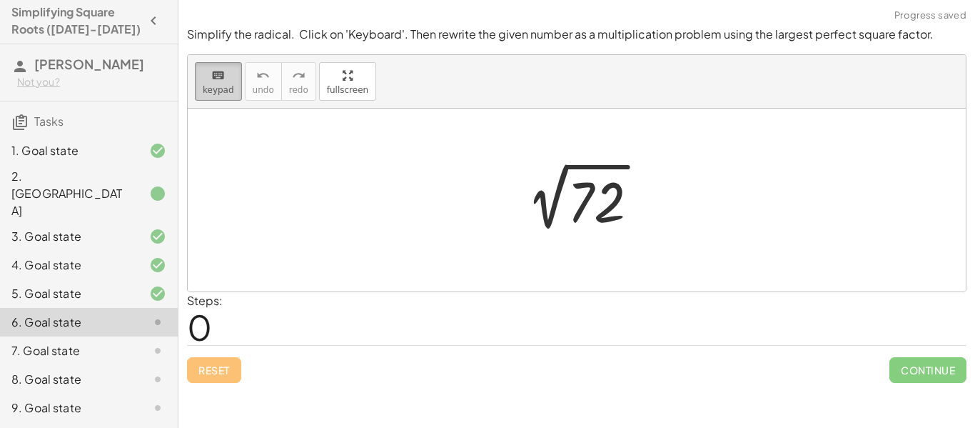
click at [227, 77] on div "keyboard" at bounding box center [218, 74] width 31 height 17
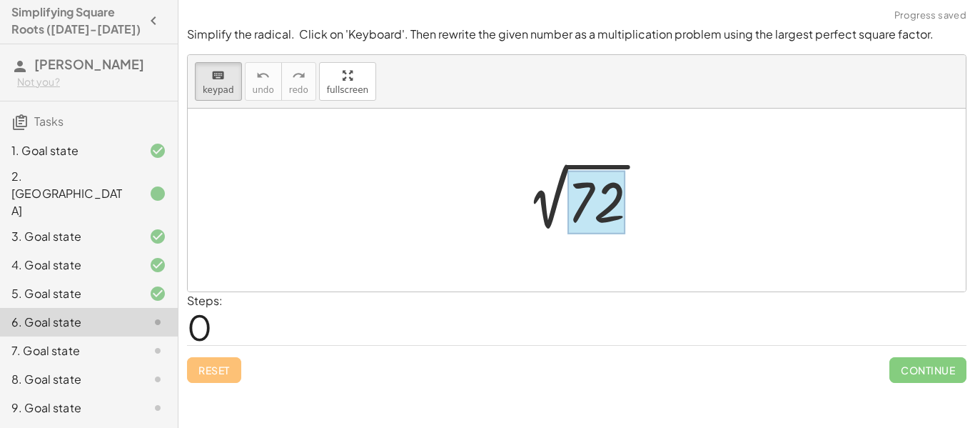
click at [597, 204] on div at bounding box center [597, 203] width 58 height 64
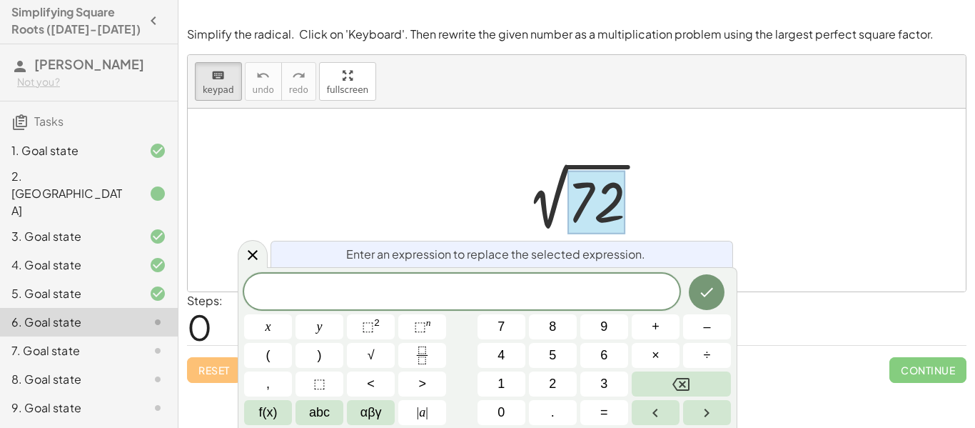
scroll to position [11, 0]
click at [642, 354] on button "×" at bounding box center [656, 355] width 48 height 25
click at [570, 328] on button "8" at bounding box center [553, 326] width 48 height 25
click at [698, 294] on icon "Done" at bounding box center [706, 291] width 17 height 17
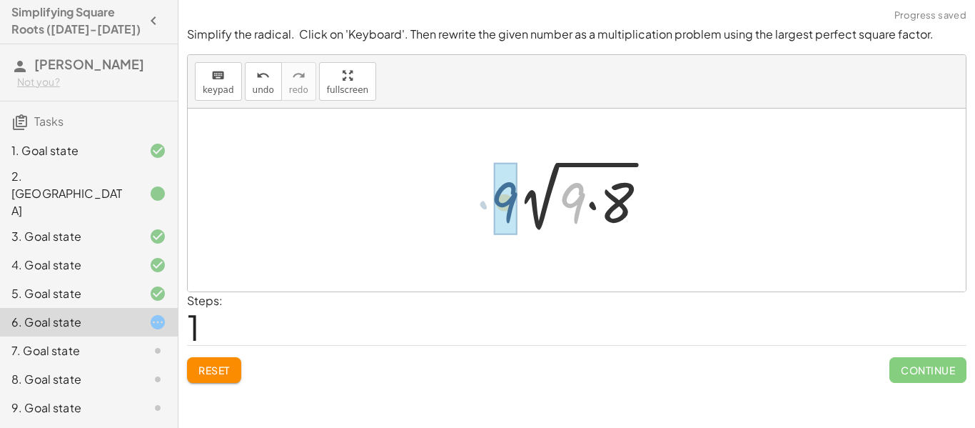
drag, startPoint x: 573, startPoint y: 218, endPoint x: 501, endPoint y: 217, distance: 72.1
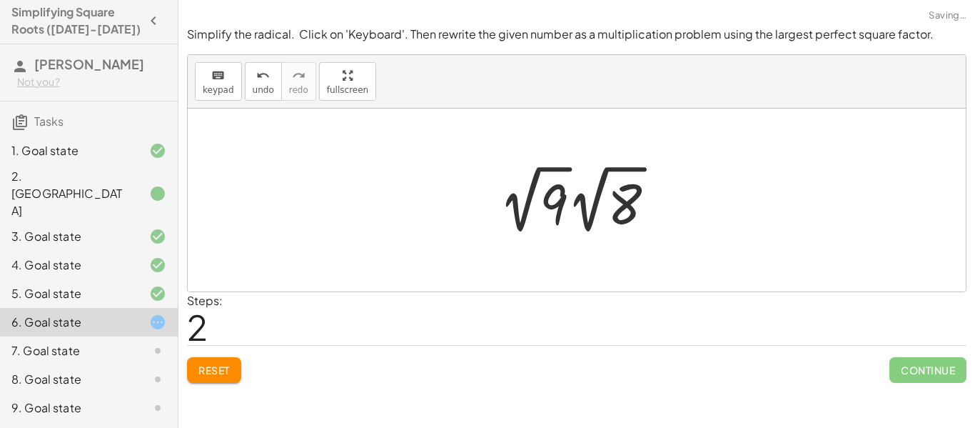
click at [551, 196] on div at bounding box center [583, 199] width 182 height 79
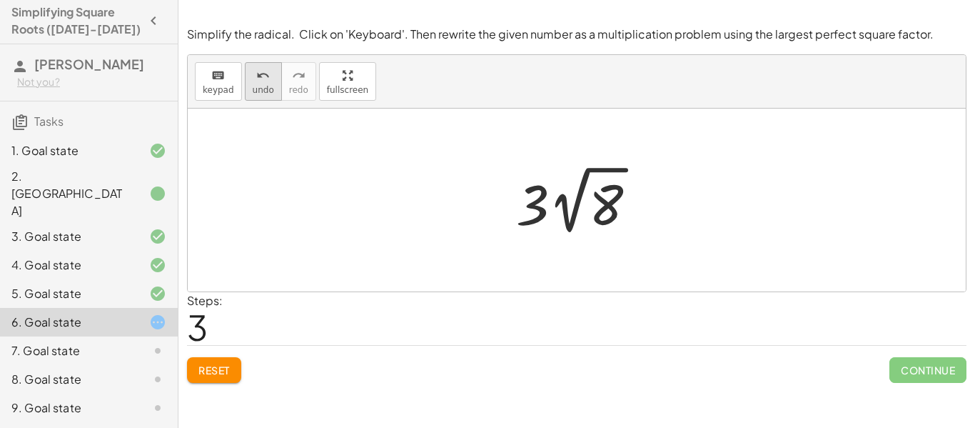
click at [246, 82] on button "undo undo" at bounding box center [263, 81] width 37 height 39
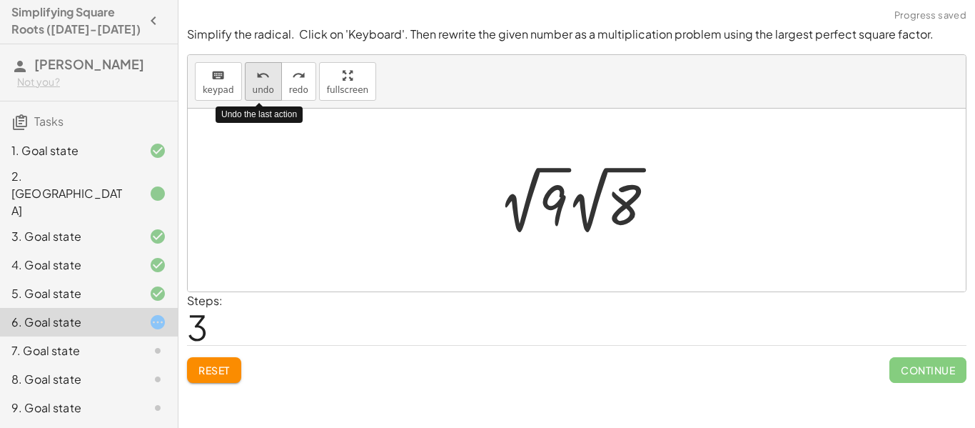
click at [258, 86] on span "undo" at bounding box center [263, 90] width 21 height 10
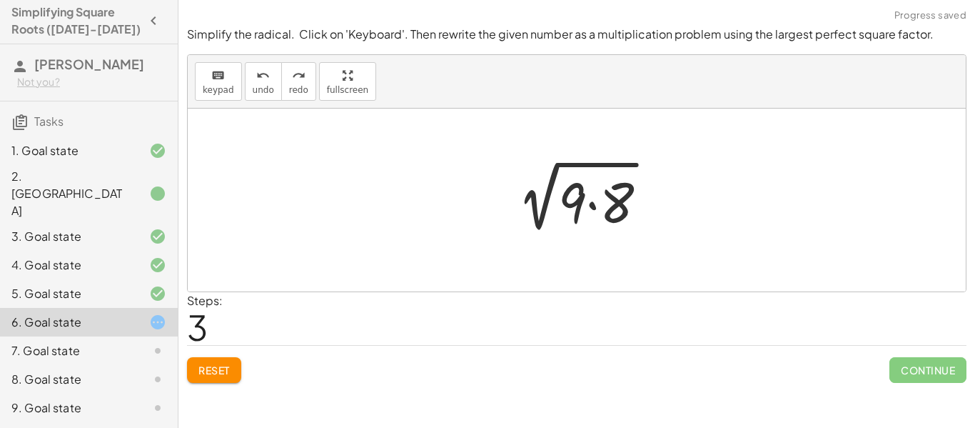
click at [212, 365] on span "Reset" at bounding box center [213, 369] width 31 height 13
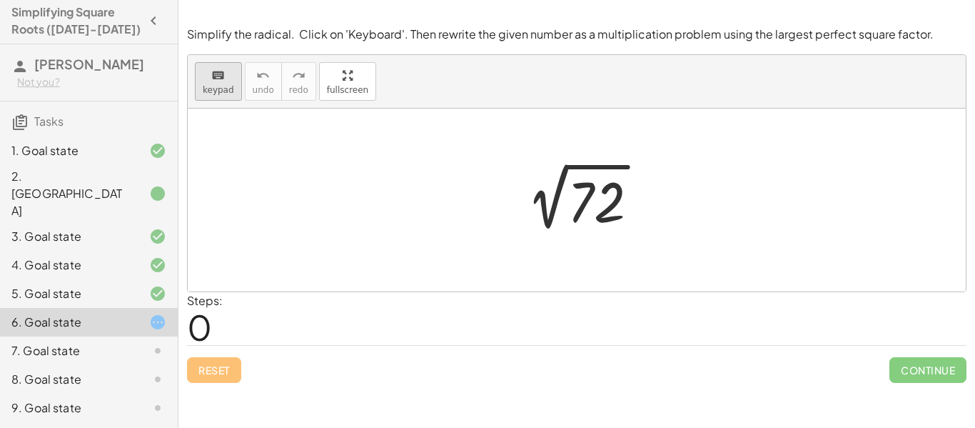
click at [225, 76] on div "keyboard" at bounding box center [218, 74] width 31 height 17
click at [614, 206] on div at bounding box center [597, 203] width 58 height 64
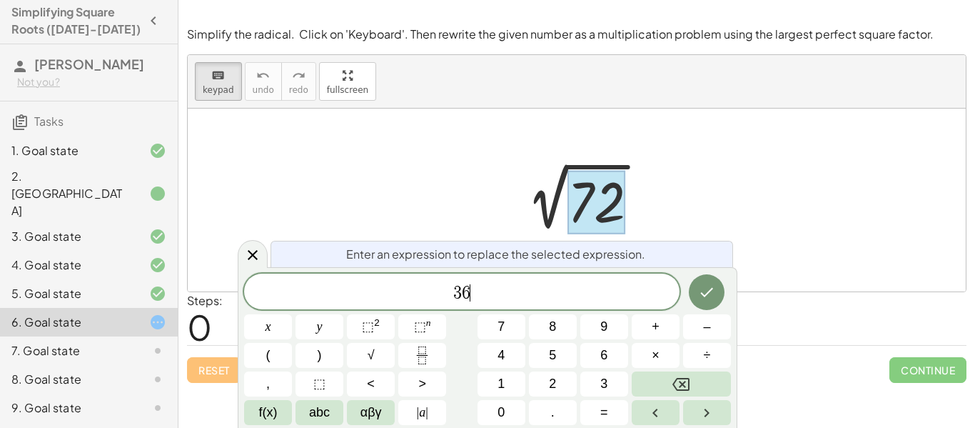
scroll to position [14, 0]
click at [649, 347] on button "×" at bounding box center [656, 355] width 48 height 25
click at [569, 378] on button "2" at bounding box center [553, 383] width 48 height 25
click at [707, 293] on icon "Done" at bounding box center [707, 292] width 13 height 9
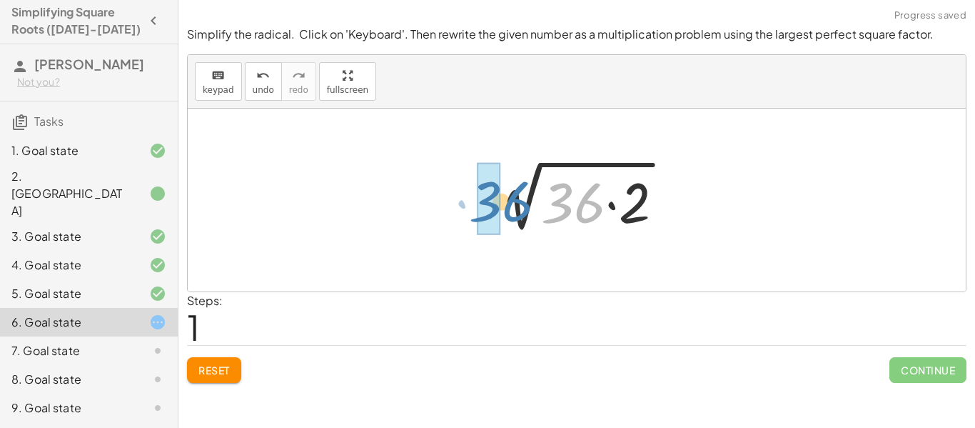
drag, startPoint x: 573, startPoint y: 217, endPoint x: 498, endPoint y: 215, distance: 75.7
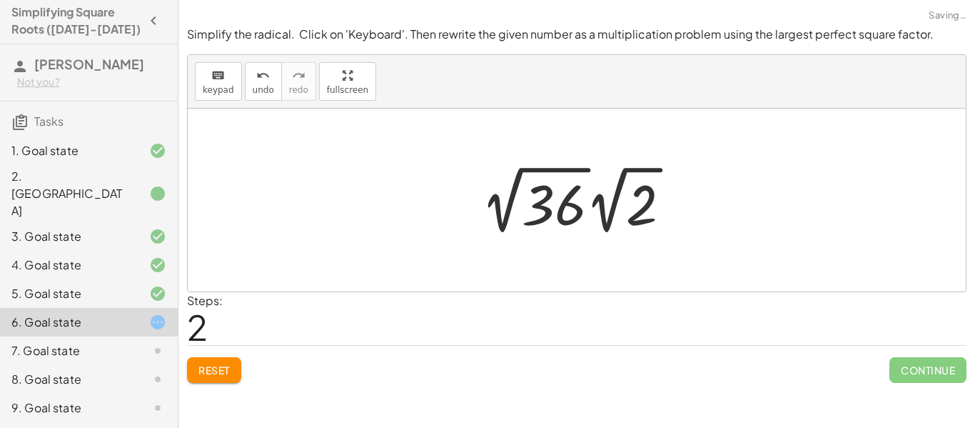
click at [554, 200] on div at bounding box center [582, 200] width 216 height 79
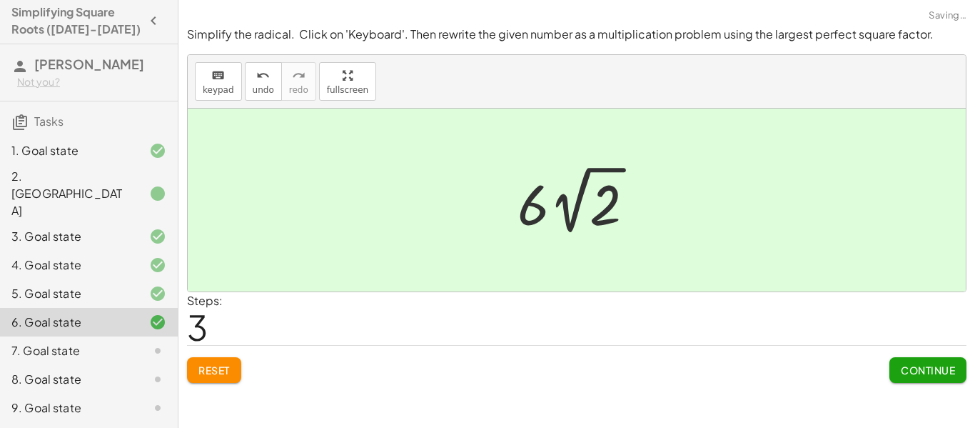
click at [926, 370] on span "Continue" at bounding box center [928, 369] width 54 height 13
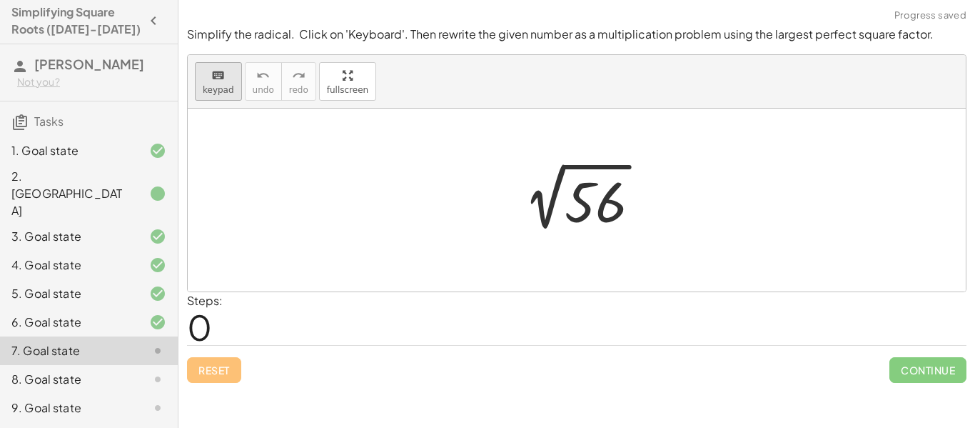
click at [219, 74] on icon "keyboard" at bounding box center [218, 75] width 14 height 17
click at [575, 202] on div at bounding box center [596, 203] width 62 height 64
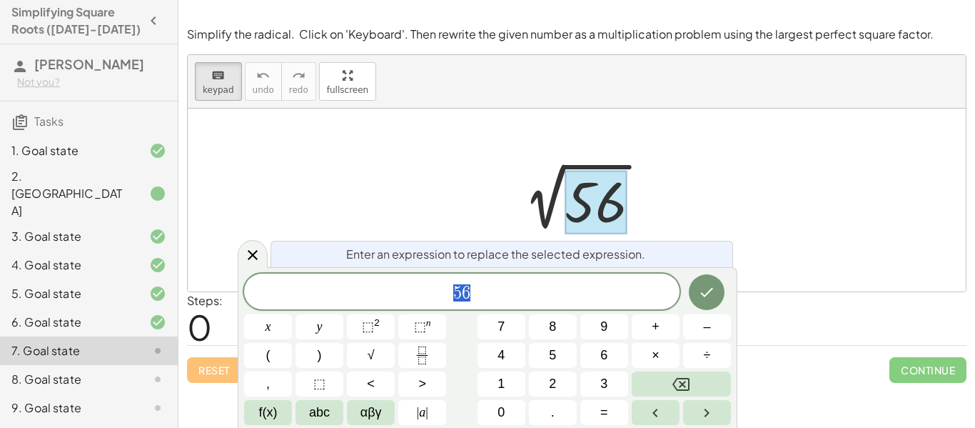
scroll to position [15, 0]
click at [641, 352] on button "×" at bounding box center [656, 355] width 48 height 25
click at [515, 377] on button "1" at bounding box center [502, 383] width 48 height 25
click at [513, 360] on button "4" at bounding box center [502, 355] width 48 height 25
click at [714, 296] on icon "Done" at bounding box center [706, 291] width 17 height 17
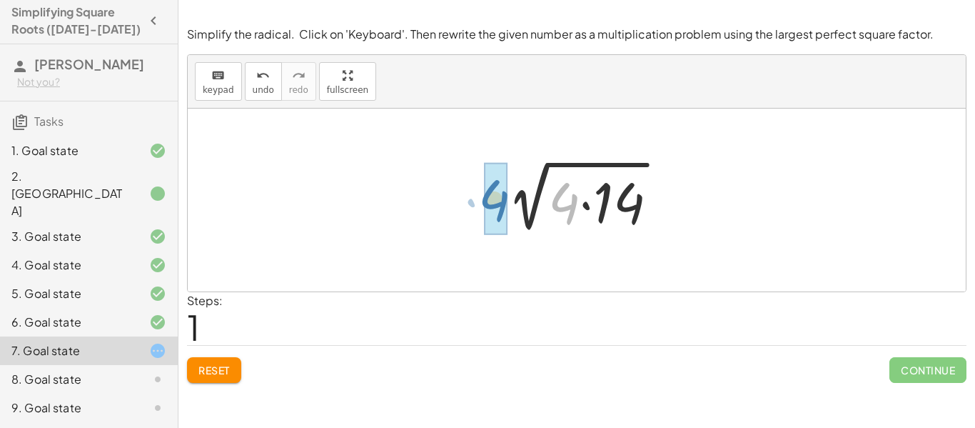
drag, startPoint x: 570, startPoint y: 218, endPoint x: 500, endPoint y: 216, distance: 70.0
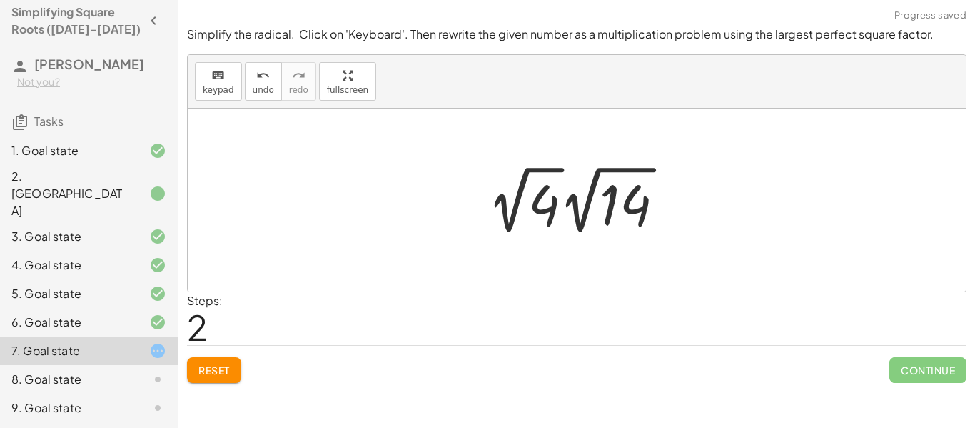
click at [545, 200] on div at bounding box center [581, 200] width 203 height 79
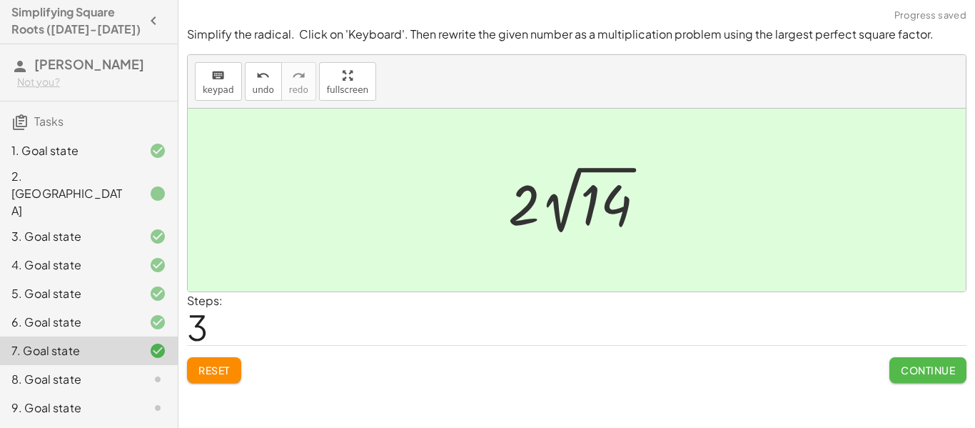
click at [937, 375] on span "Continue" at bounding box center [928, 369] width 54 height 13
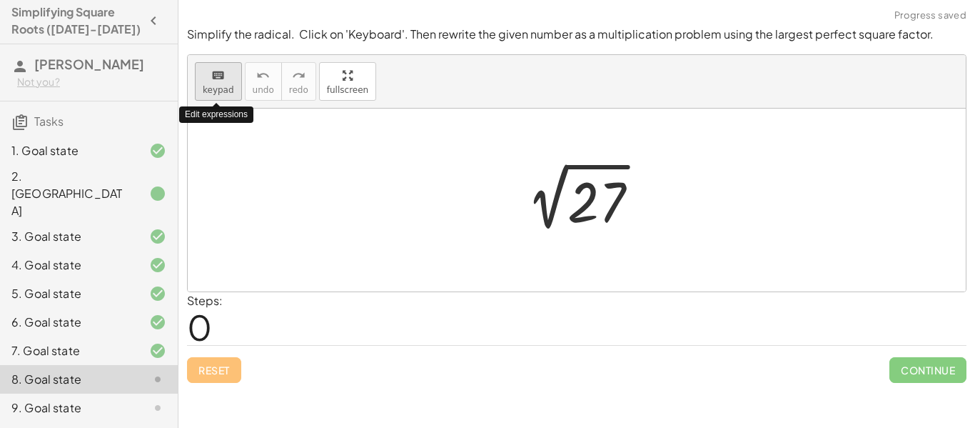
click at [221, 76] on icon "keyboard" at bounding box center [218, 75] width 14 height 17
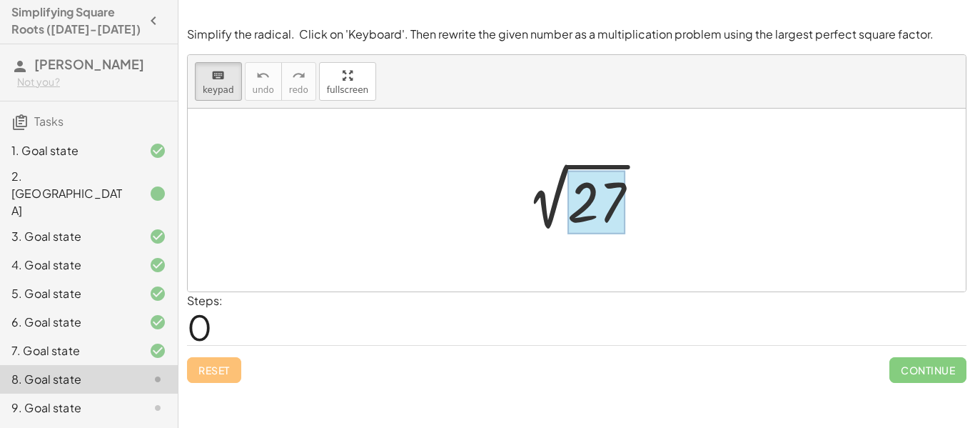
click at [595, 198] on div at bounding box center [597, 203] width 58 height 64
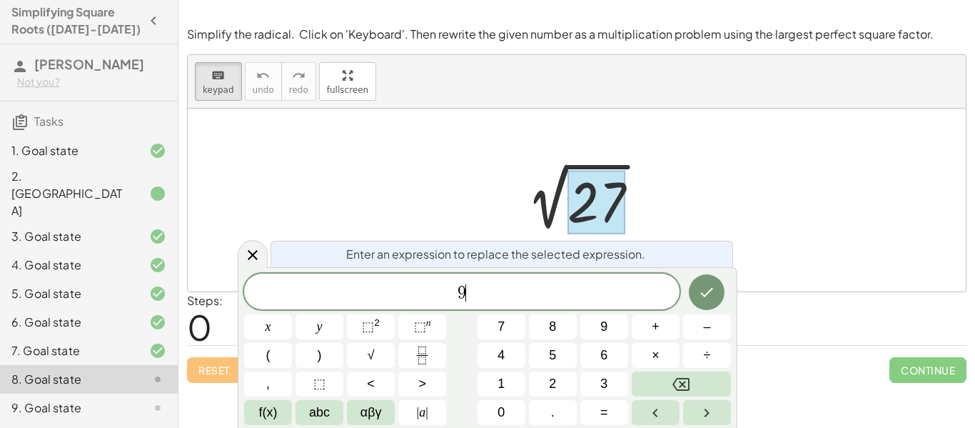
scroll to position [16, 0]
click at [657, 358] on span "×" at bounding box center [656, 354] width 8 height 19
click at [598, 376] on button "3" at bounding box center [604, 383] width 48 height 25
click at [705, 291] on icon "Done" at bounding box center [706, 291] width 17 height 17
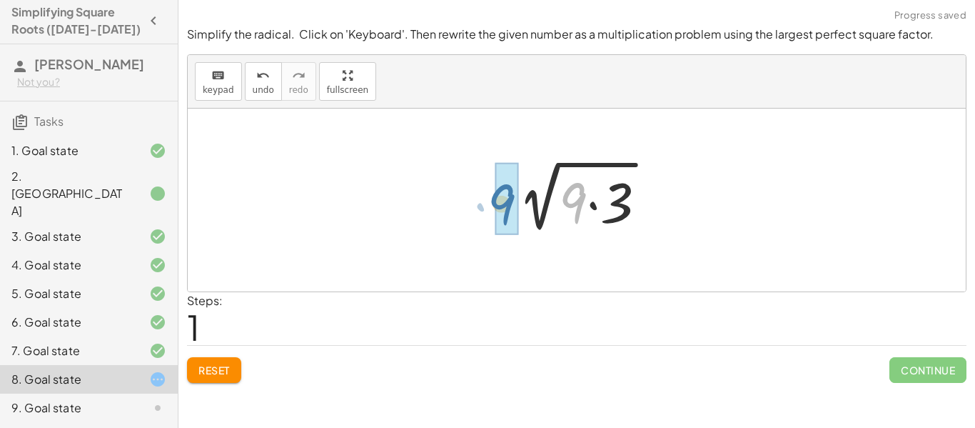
drag, startPoint x: 577, startPoint y: 216, endPoint x: 505, endPoint y: 217, distance: 72.1
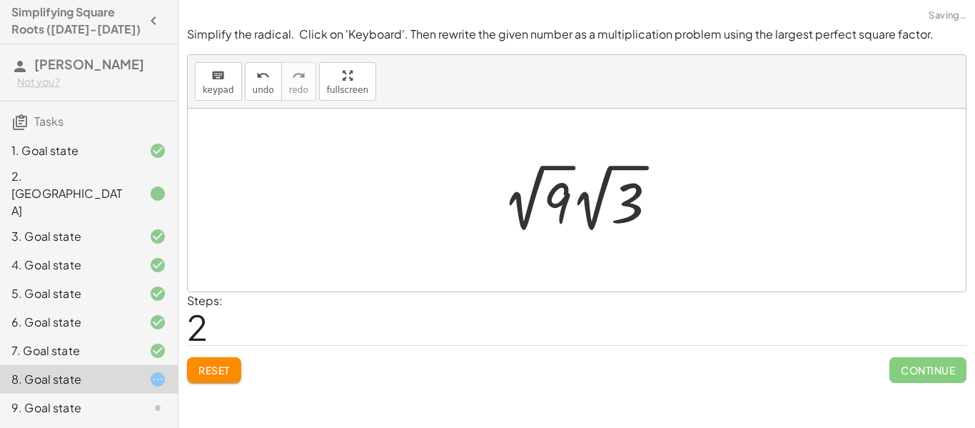
click at [558, 201] on div at bounding box center [585, 197] width 181 height 79
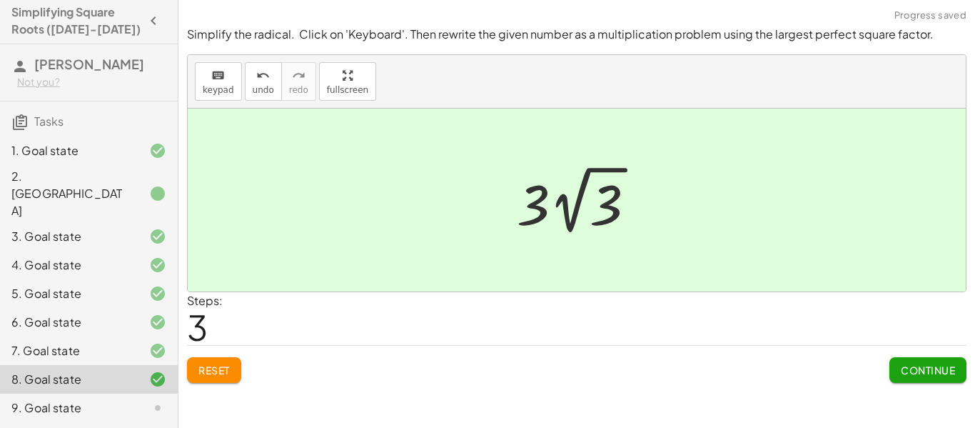
click at [917, 364] on span "Continue" at bounding box center [928, 369] width 54 height 13
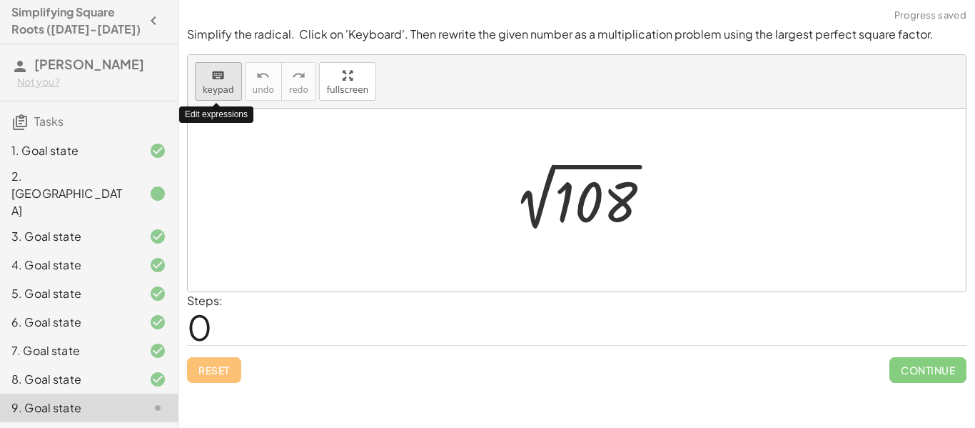
click at [212, 86] on span "keypad" at bounding box center [218, 90] width 31 height 10
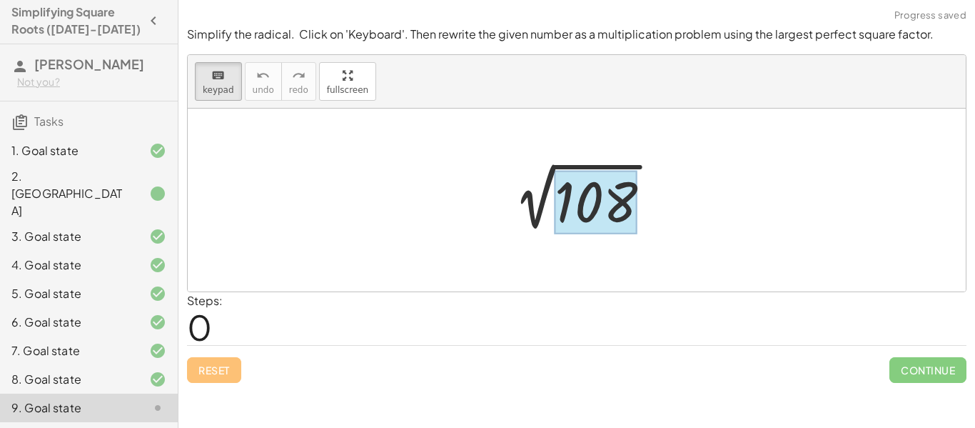
click at [574, 204] on div at bounding box center [596, 203] width 83 height 64
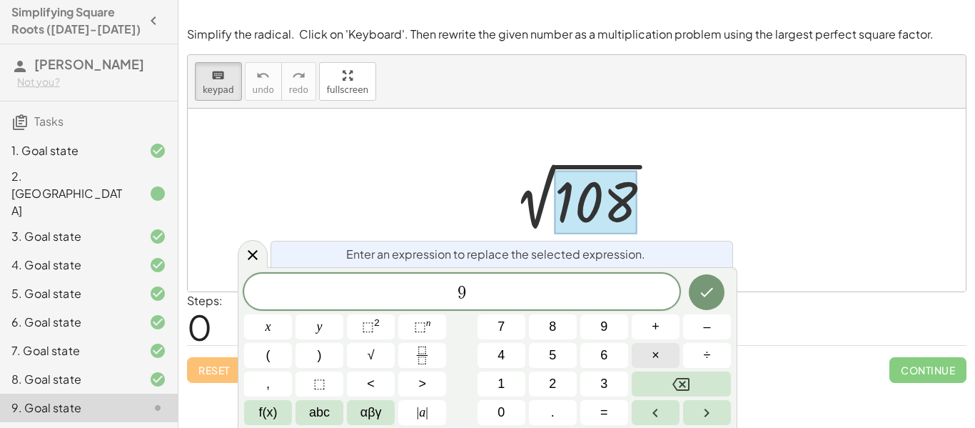
click at [653, 360] on span "×" at bounding box center [656, 354] width 8 height 19
click at [516, 378] on button "1" at bounding box center [502, 383] width 48 height 25
click at [554, 376] on span "2" at bounding box center [552, 383] width 7 height 19
click at [698, 293] on icon "Done" at bounding box center [706, 291] width 17 height 17
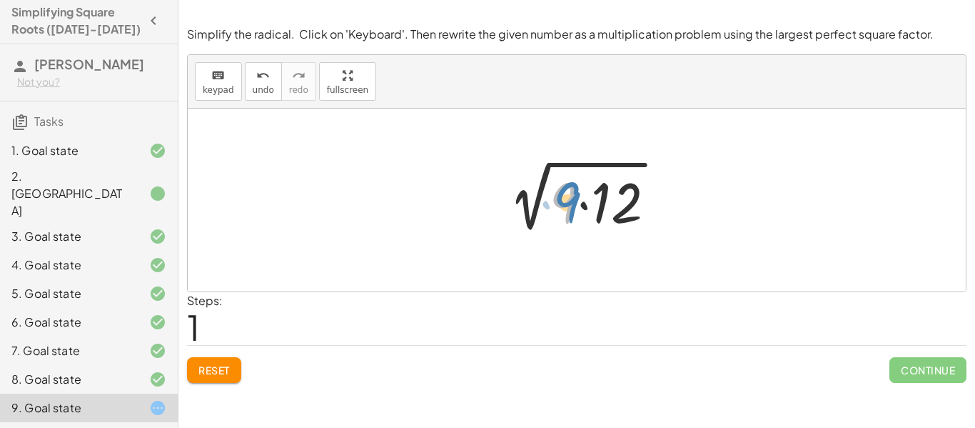
click at [579, 211] on div at bounding box center [582, 200] width 185 height 74
click at [221, 373] on span "Reset" at bounding box center [213, 369] width 31 height 13
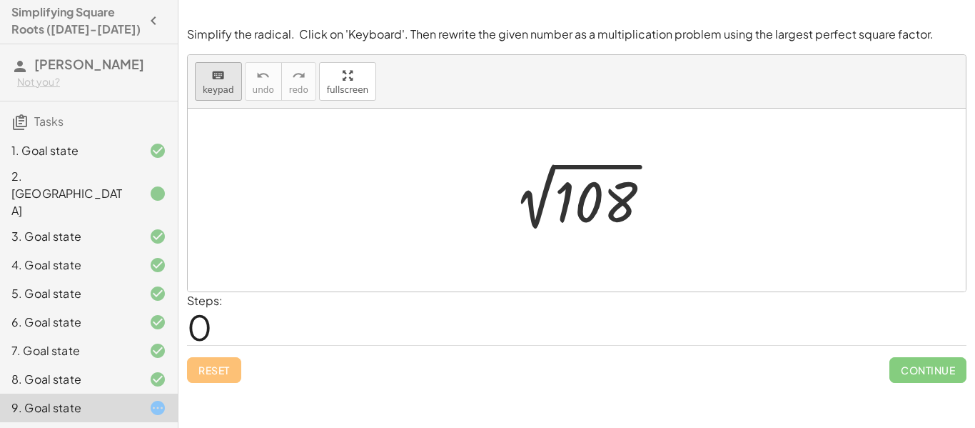
click at [226, 77] on div "keyboard" at bounding box center [218, 74] width 31 height 17
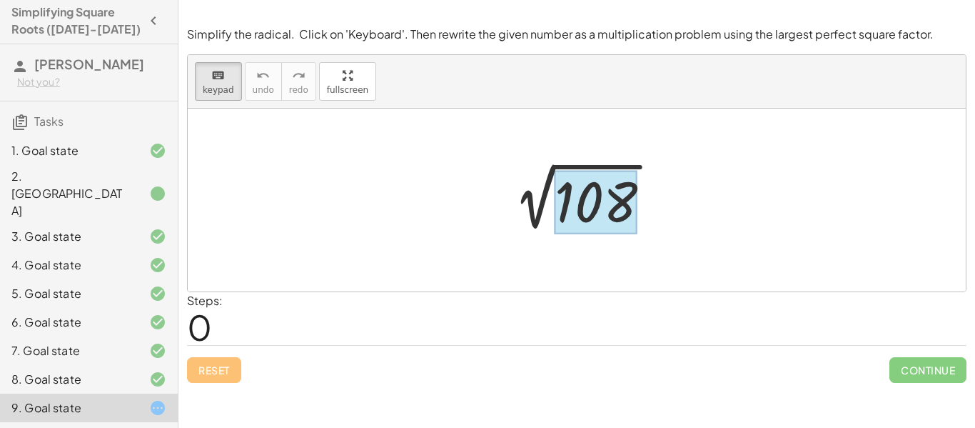
click at [635, 213] on div at bounding box center [596, 203] width 83 height 64
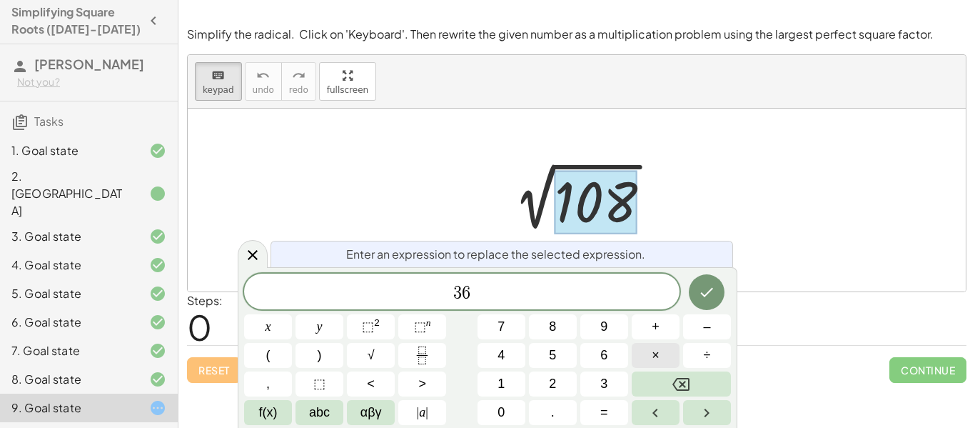
click at [634, 351] on button "×" at bounding box center [656, 355] width 48 height 25
click at [590, 380] on button "3" at bounding box center [604, 383] width 48 height 25
click at [710, 287] on icon "Done" at bounding box center [706, 291] width 17 height 17
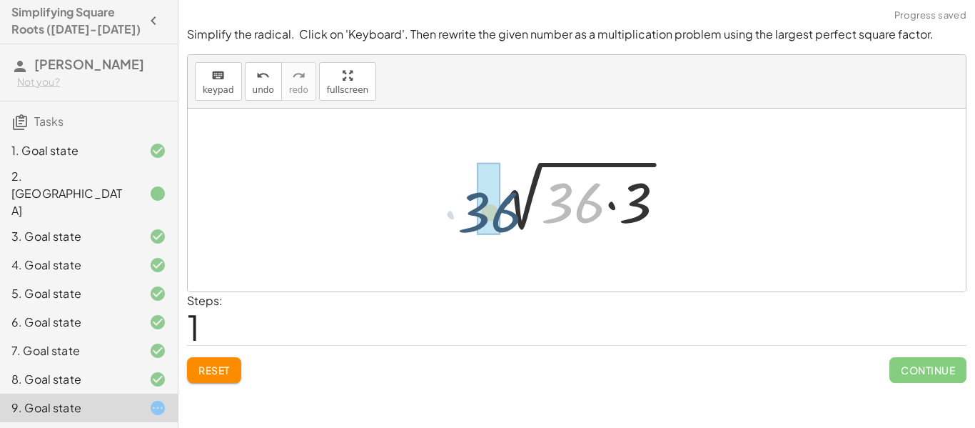
drag, startPoint x: 563, startPoint y: 211, endPoint x: 472, endPoint y: 218, distance: 90.9
click at [472, 218] on div "2 √ 108 · 36 2 √ ( · 36 · 3 )" at bounding box center [577, 200] width 221 height 81
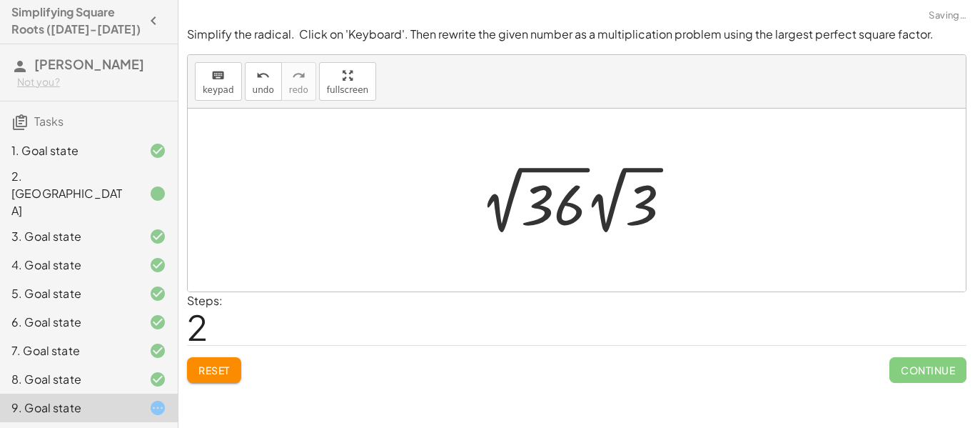
click at [533, 203] on div at bounding box center [581, 200] width 217 height 79
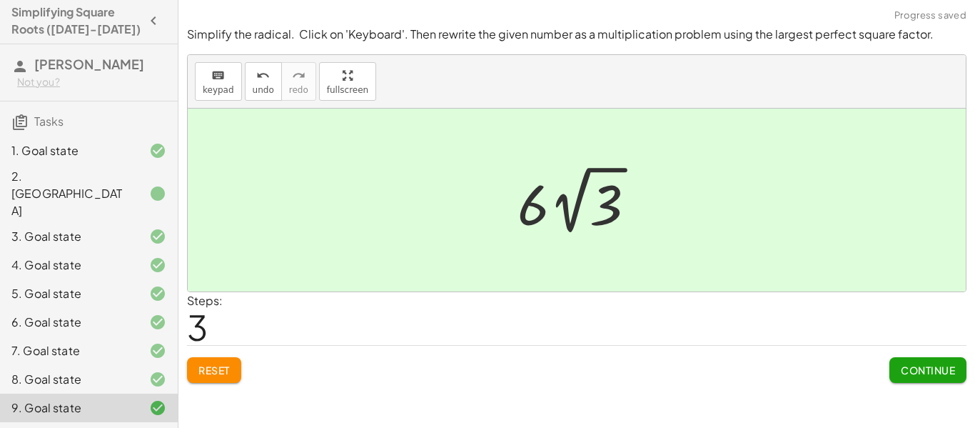
click at [944, 373] on span "Continue" at bounding box center [928, 369] width 54 height 13
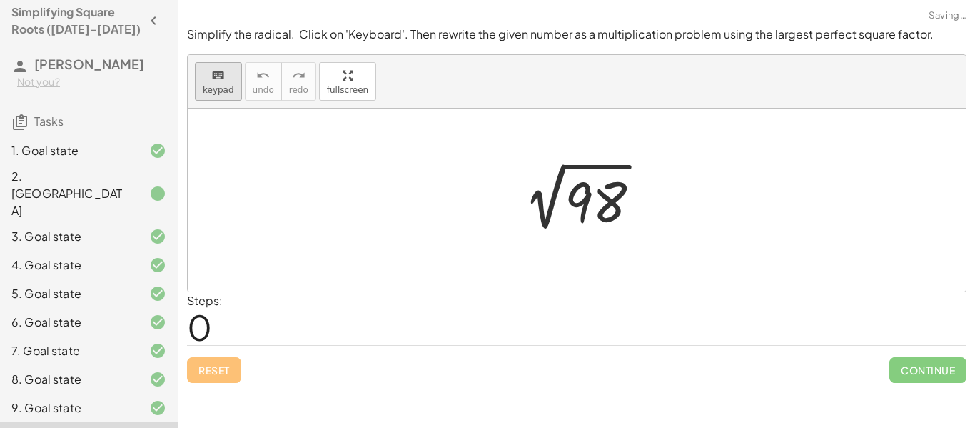
click at [208, 85] on span "keypad" at bounding box center [218, 90] width 31 height 10
click at [592, 198] on div at bounding box center [596, 203] width 62 height 64
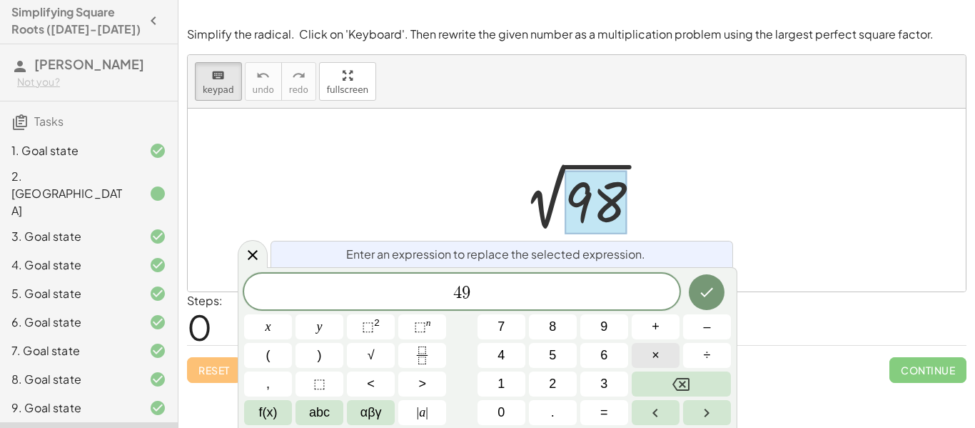
click at [672, 361] on button "×" at bounding box center [656, 355] width 48 height 25
click at [568, 384] on button "2" at bounding box center [553, 383] width 48 height 25
click at [697, 291] on button "Done" at bounding box center [707, 292] width 36 height 36
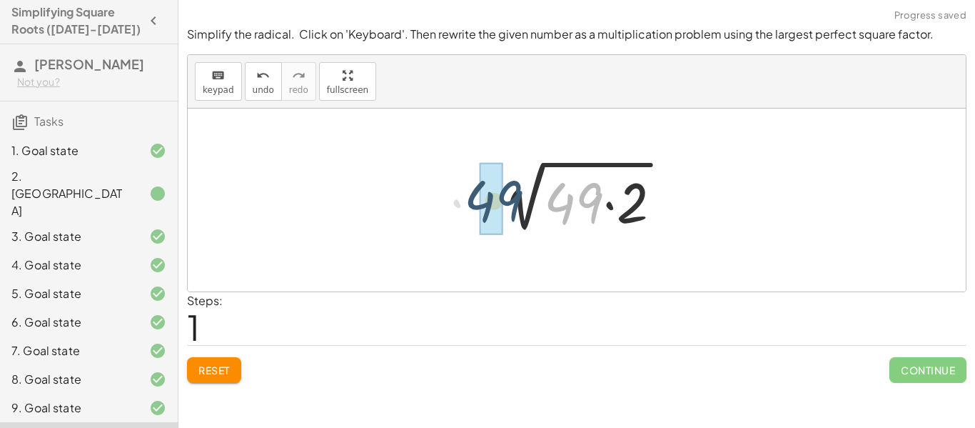
drag, startPoint x: 565, startPoint y: 215, endPoint x: 483, endPoint y: 213, distance: 82.1
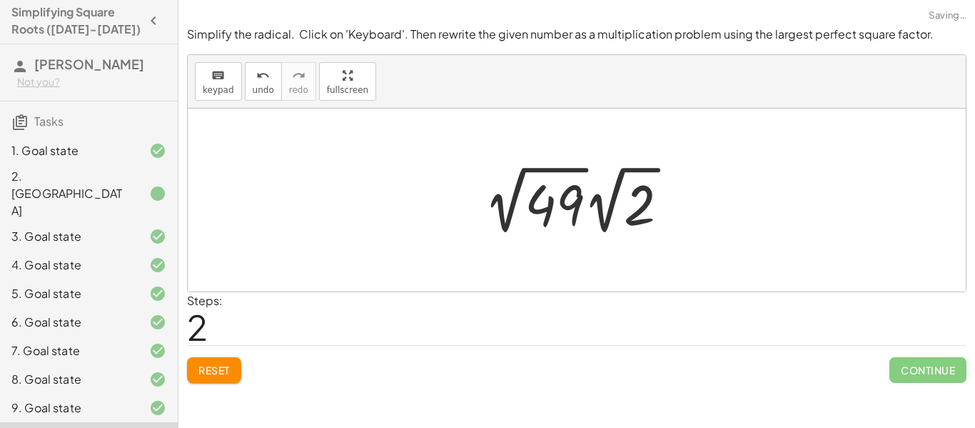
click at [533, 202] on div at bounding box center [582, 200] width 211 height 79
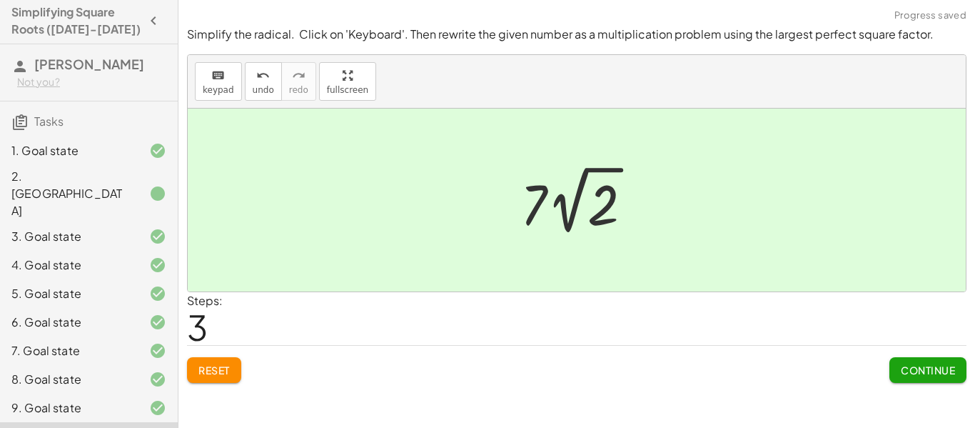
click at [934, 373] on span "Continue" at bounding box center [928, 369] width 54 height 13
